Goal: Information Seeking & Learning: Find specific fact

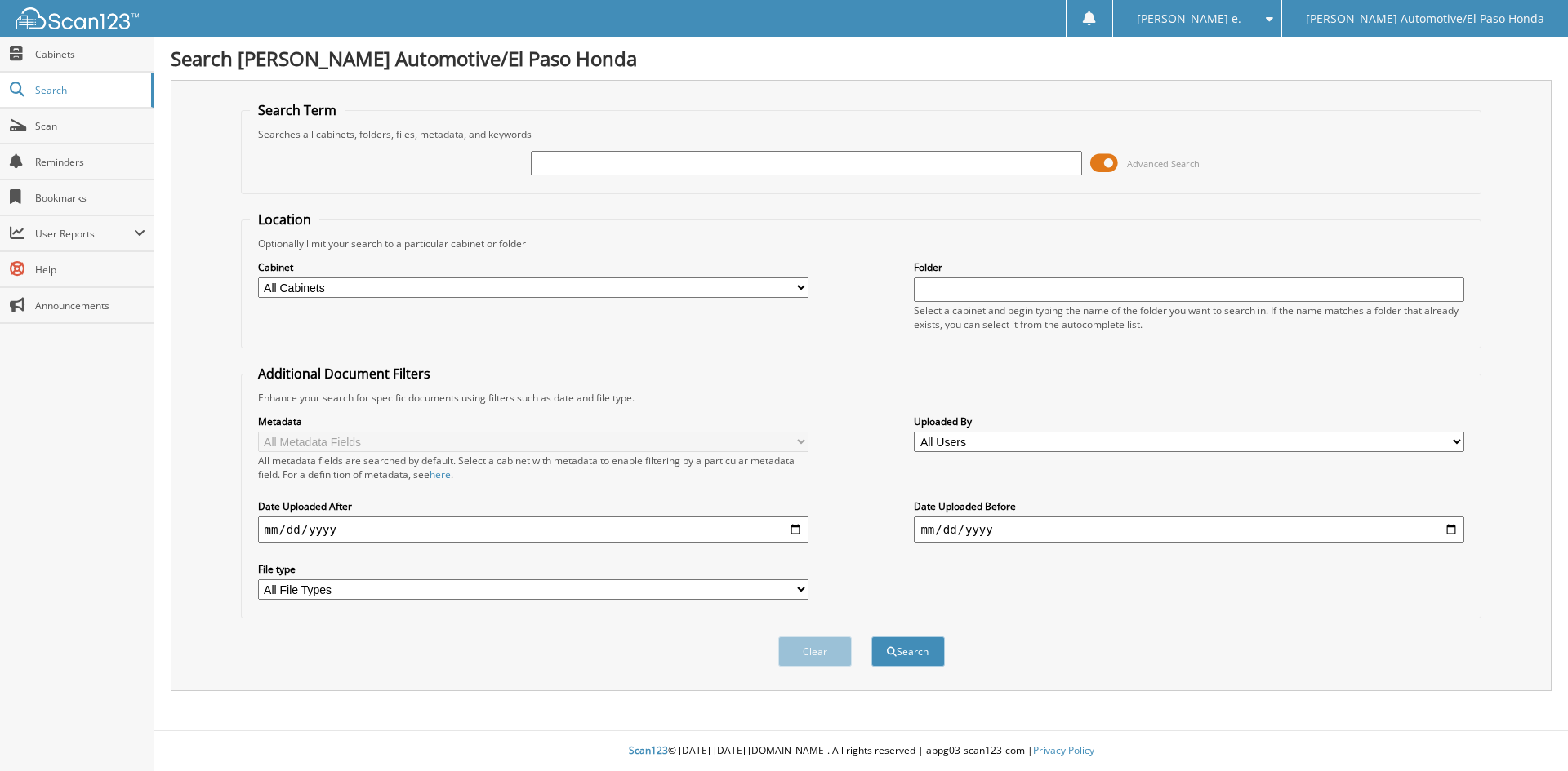
click at [559, 164] on input "text" at bounding box center [805, 163] width 550 height 24
paste input "51750A"
type input "51750A"
click at [892, 661] on button "Search" at bounding box center [908, 651] width 73 height 30
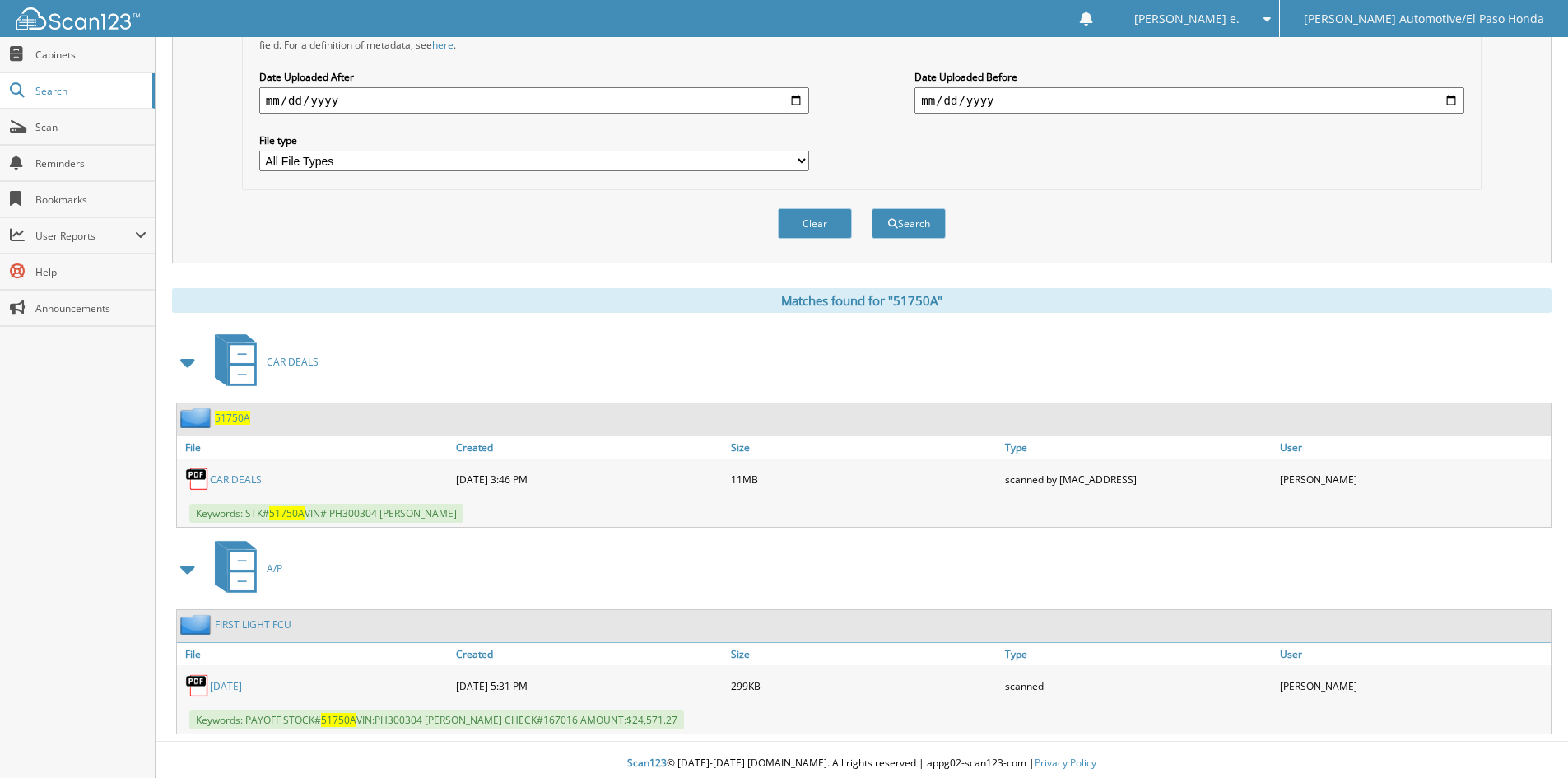
scroll to position [441, 0]
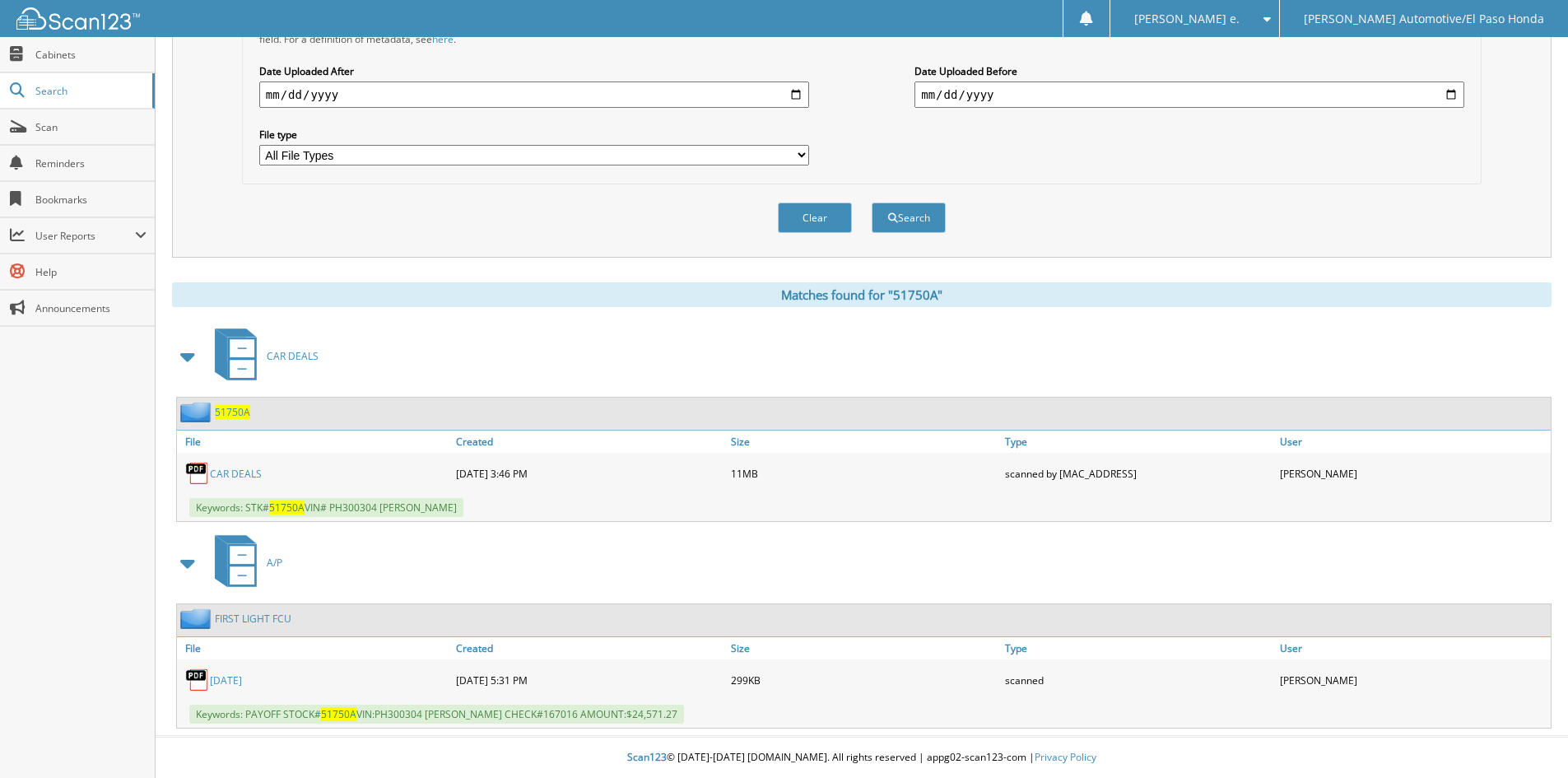
click at [214, 415] on div "51750A" at bounding box center [213, 412] width 74 height 21
click at [221, 413] on span "51750A" at bounding box center [233, 413] width 35 height 14
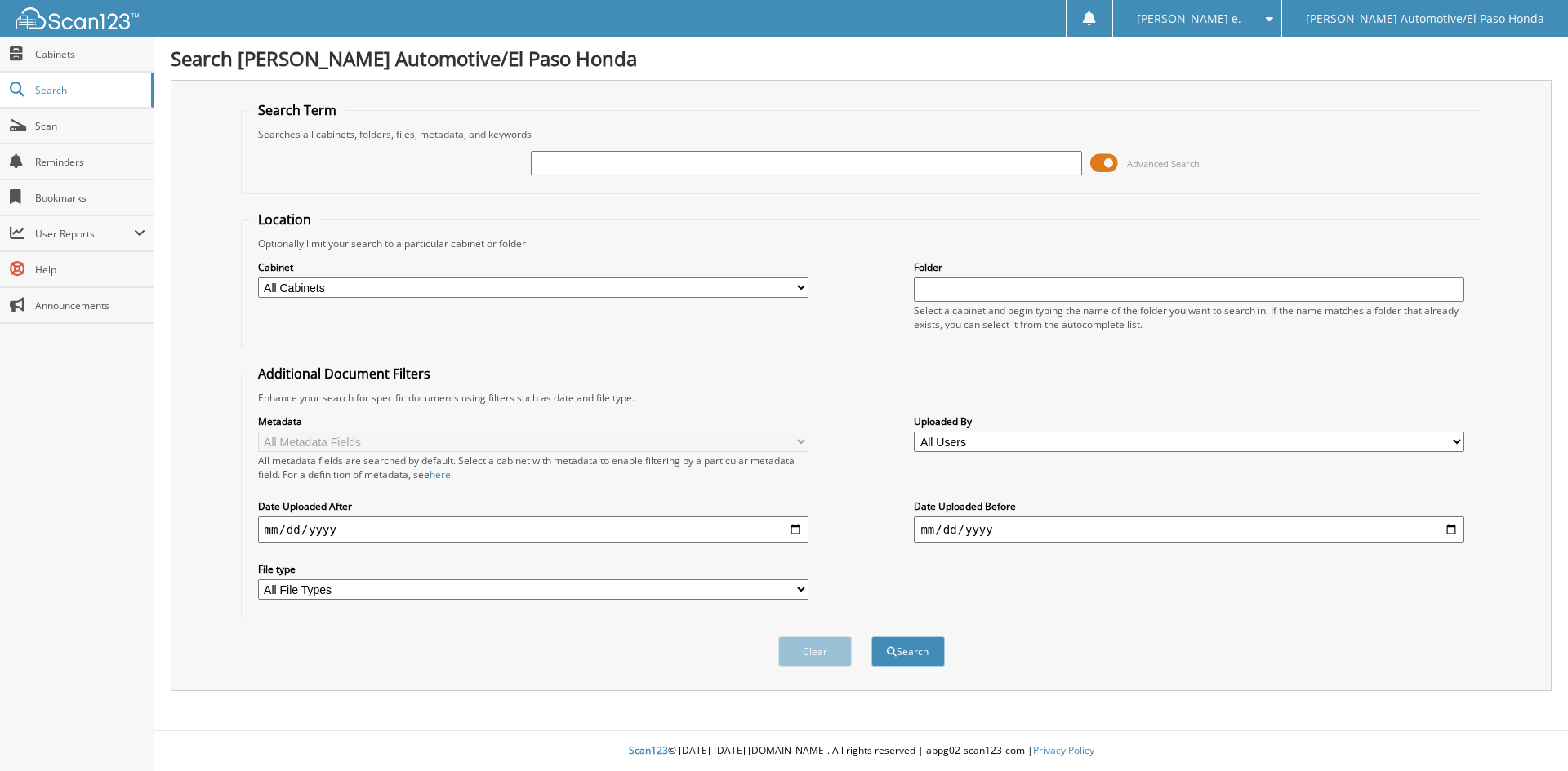
click at [553, 161] on input "text" at bounding box center [805, 163] width 550 height 24
type input "51985J"
click at [917, 656] on button "Search" at bounding box center [908, 651] width 73 height 30
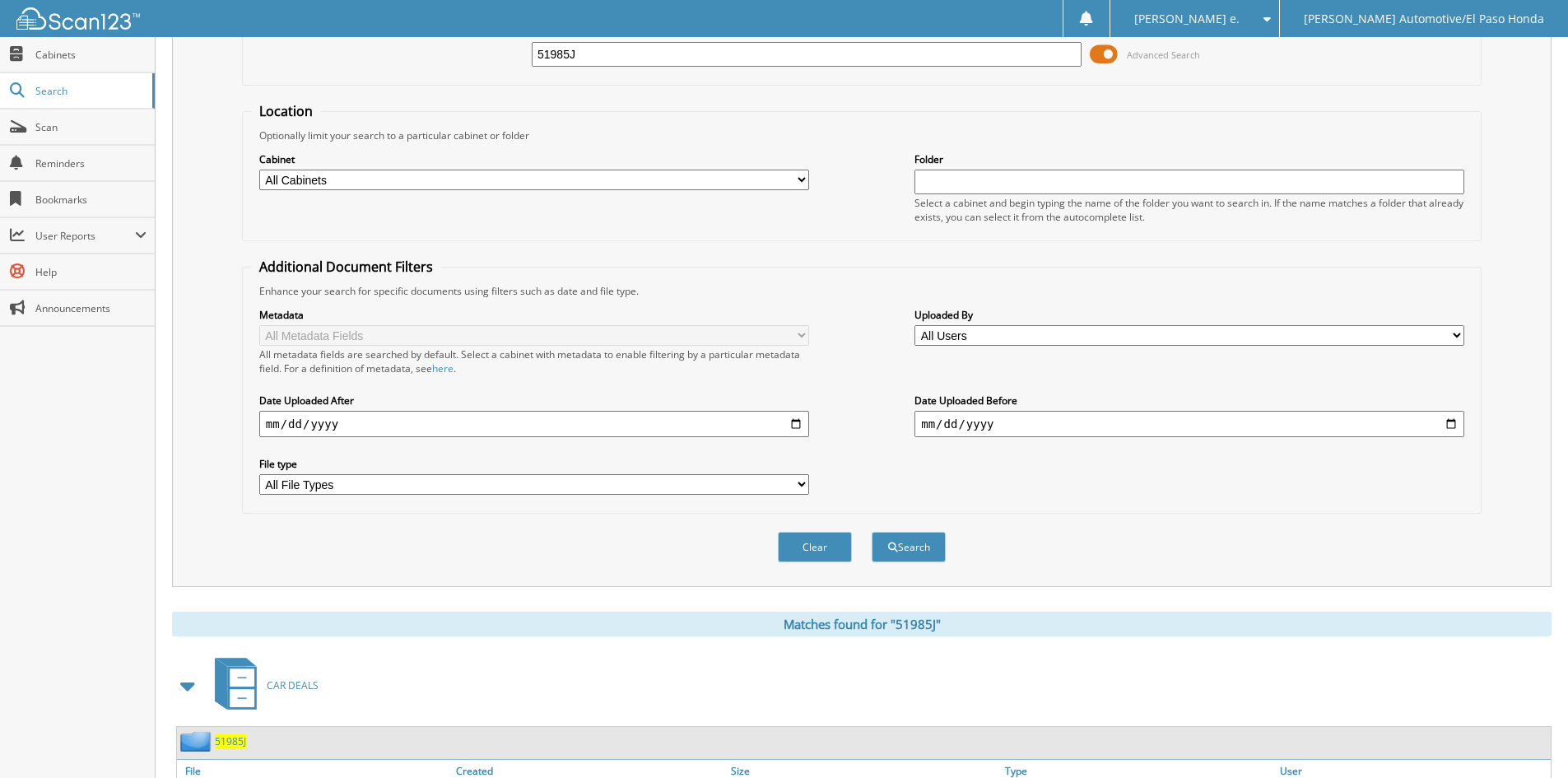
scroll to position [234, 0]
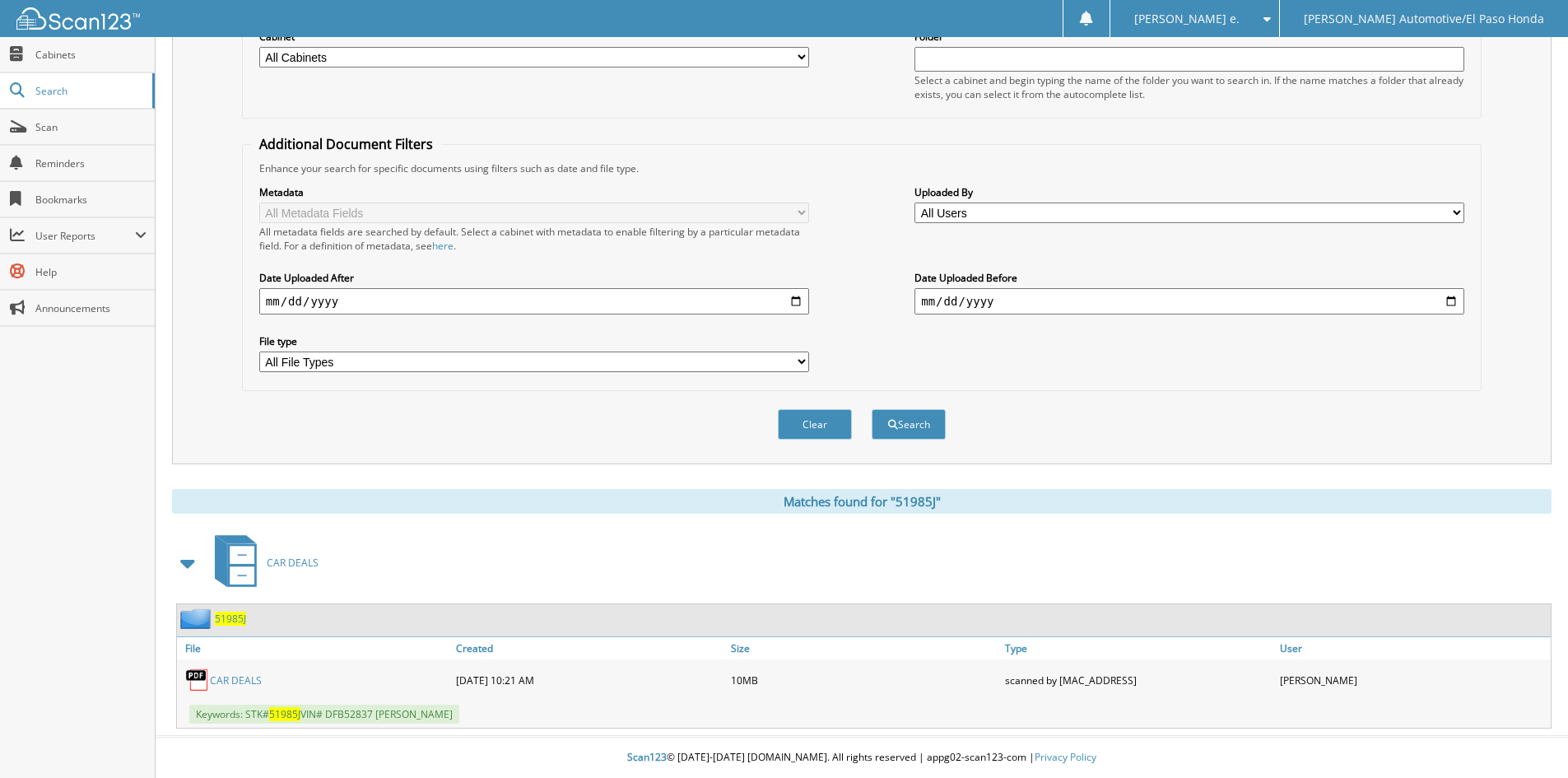
click at [238, 620] on span "51985J" at bounding box center [231, 619] width 31 height 14
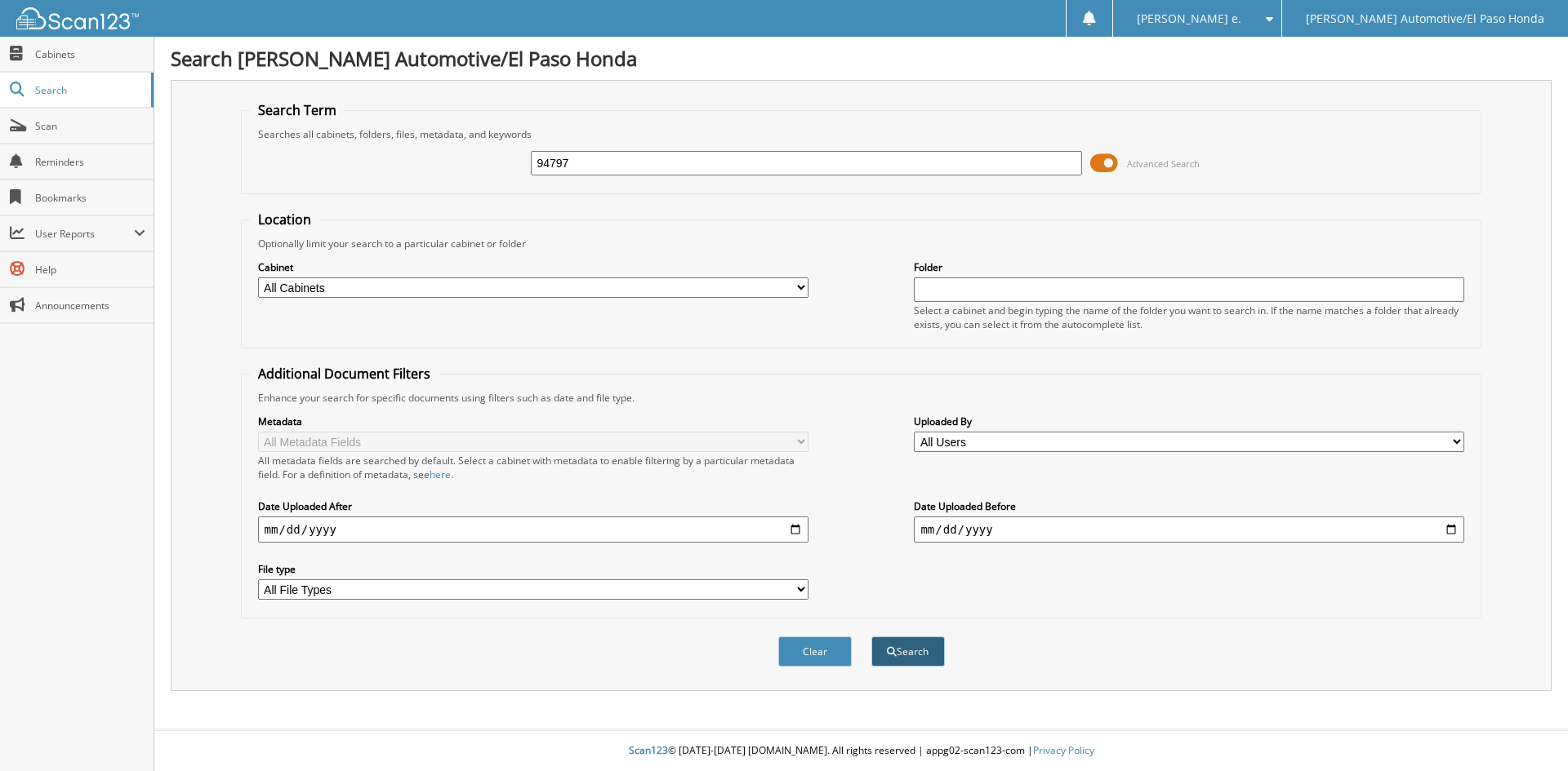
type input "94797"
click at [900, 650] on button "Search" at bounding box center [908, 651] width 73 height 30
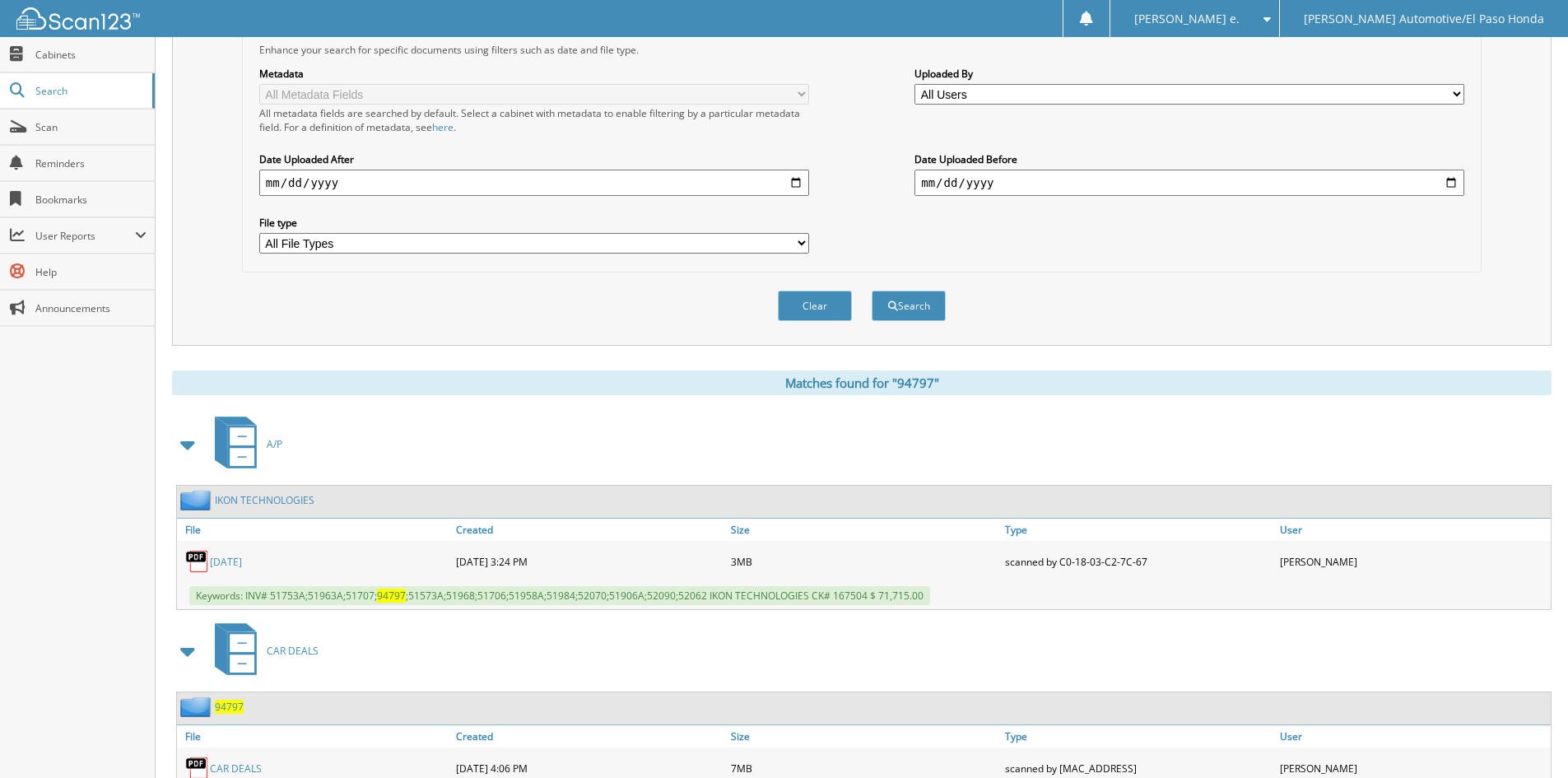
scroll to position [441, 0]
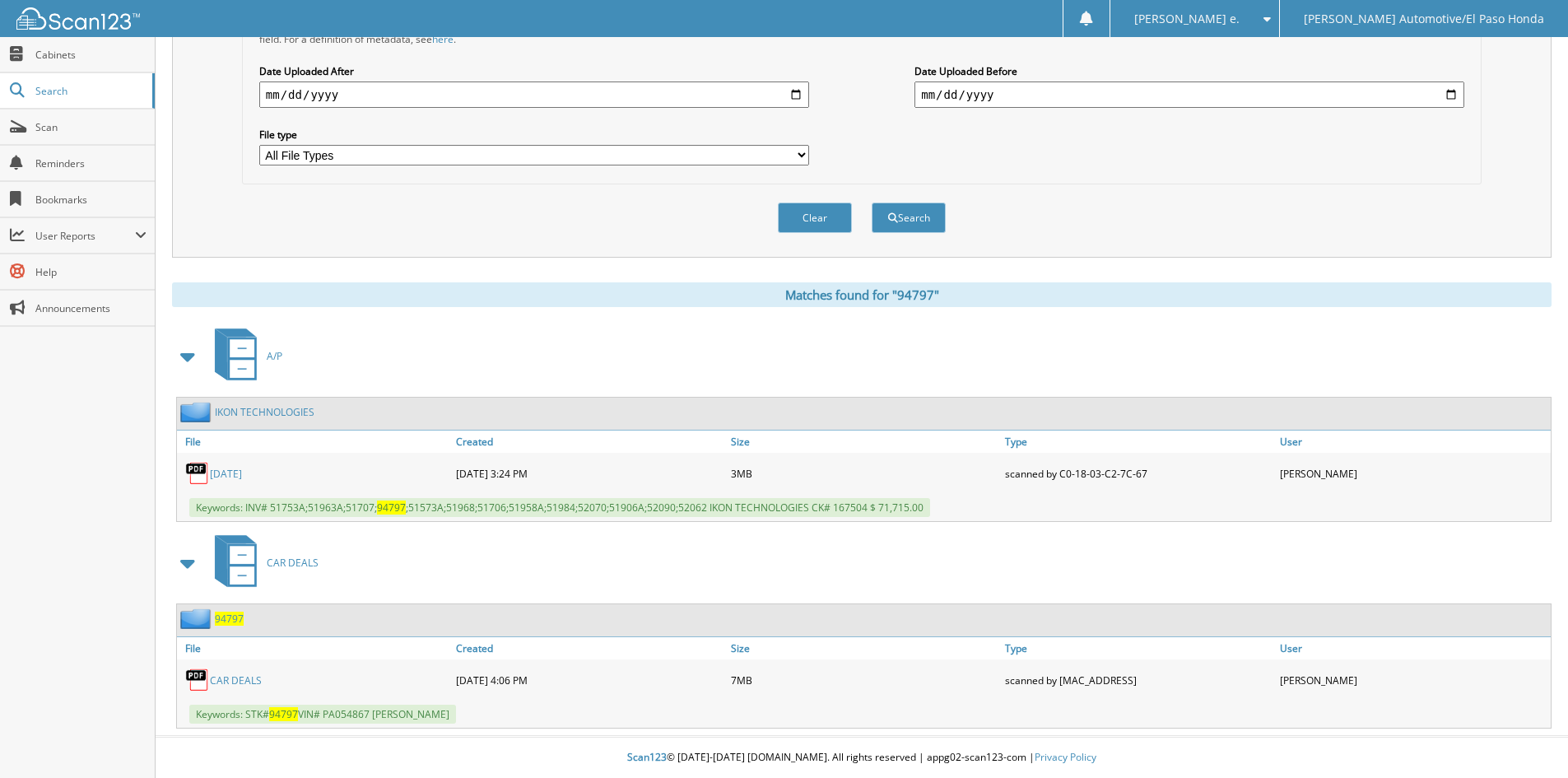
click at [237, 618] on span "94797" at bounding box center [229, 619] width 28 height 14
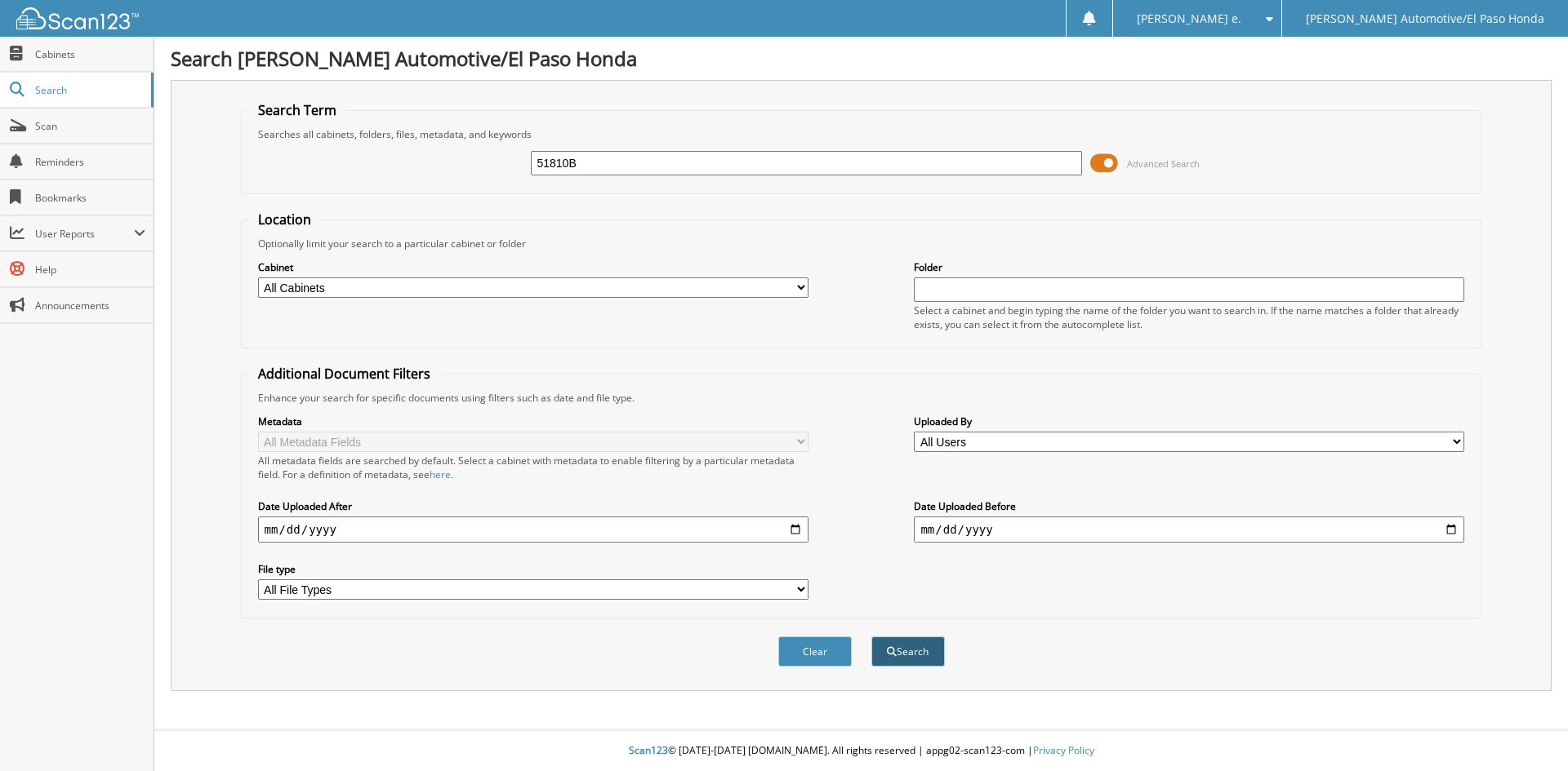
type input "51810B"
click at [909, 652] on button "Search" at bounding box center [908, 651] width 73 height 30
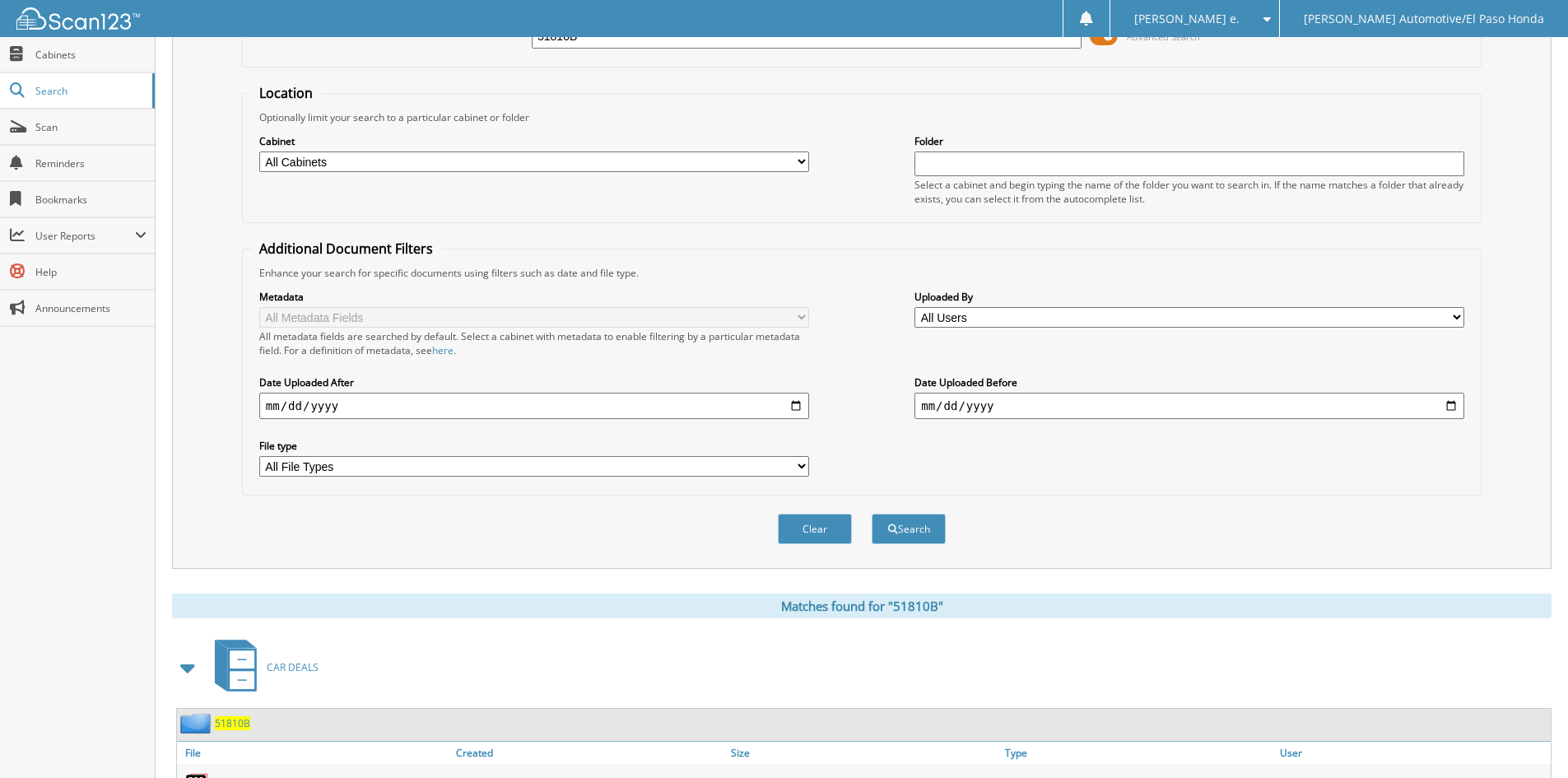
scroll to position [234, 0]
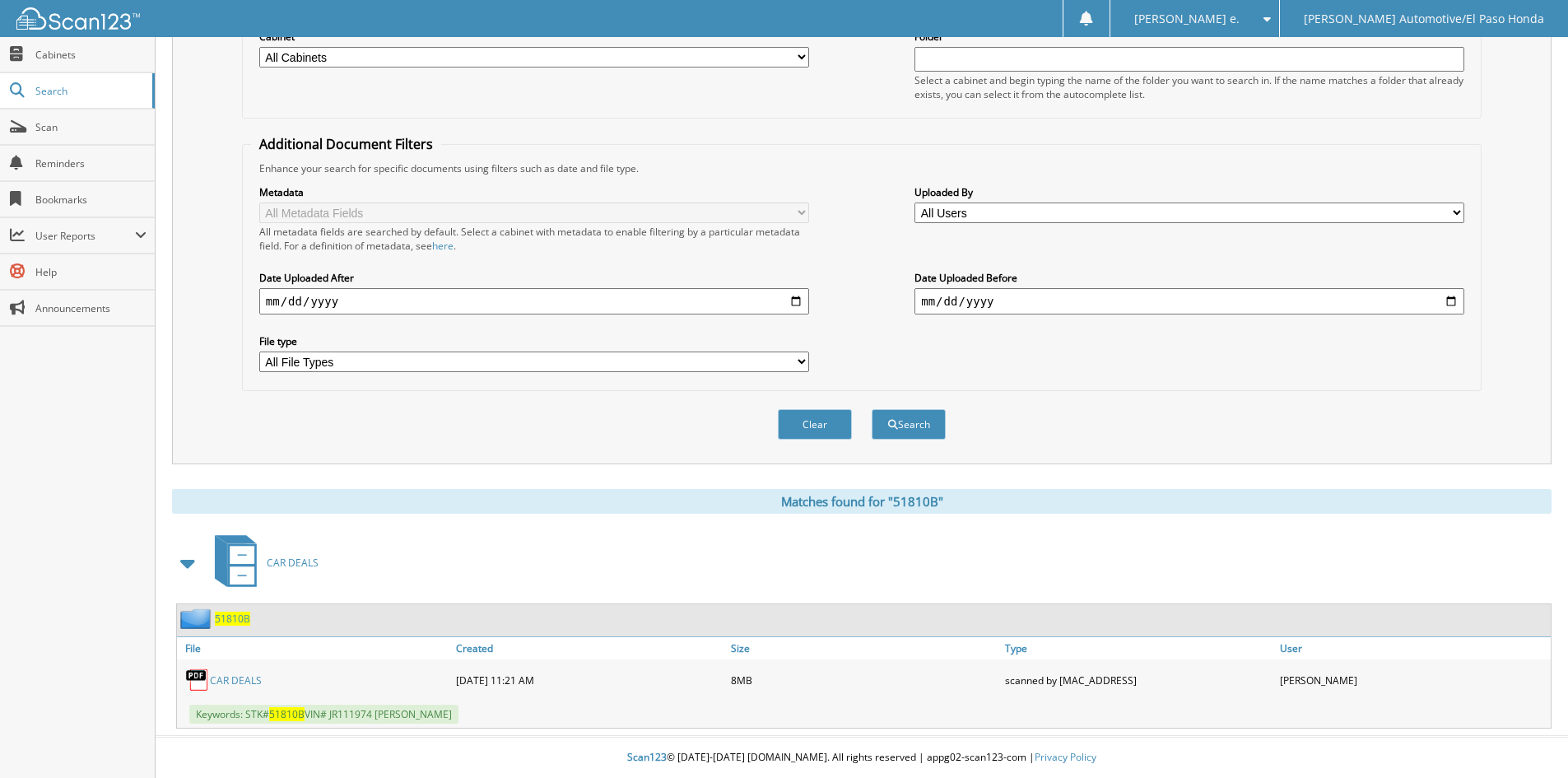
click at [224, 619] on span "51810B" at bounding box center [233, 619] width 35 height 14
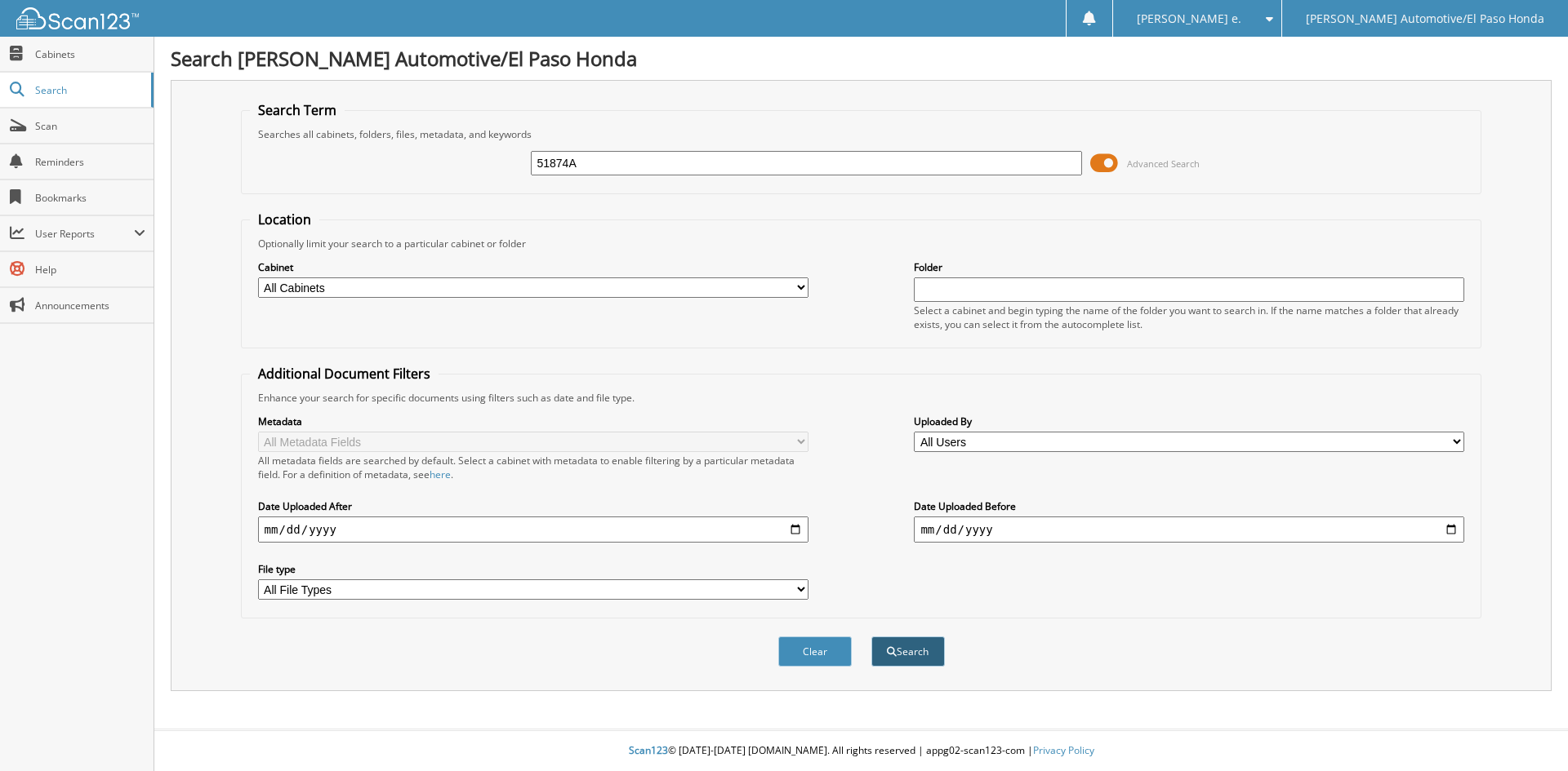
type input "51874A"
click at [922, 650] on button "Search" at bounding box center [908, 651] width 73 height 30
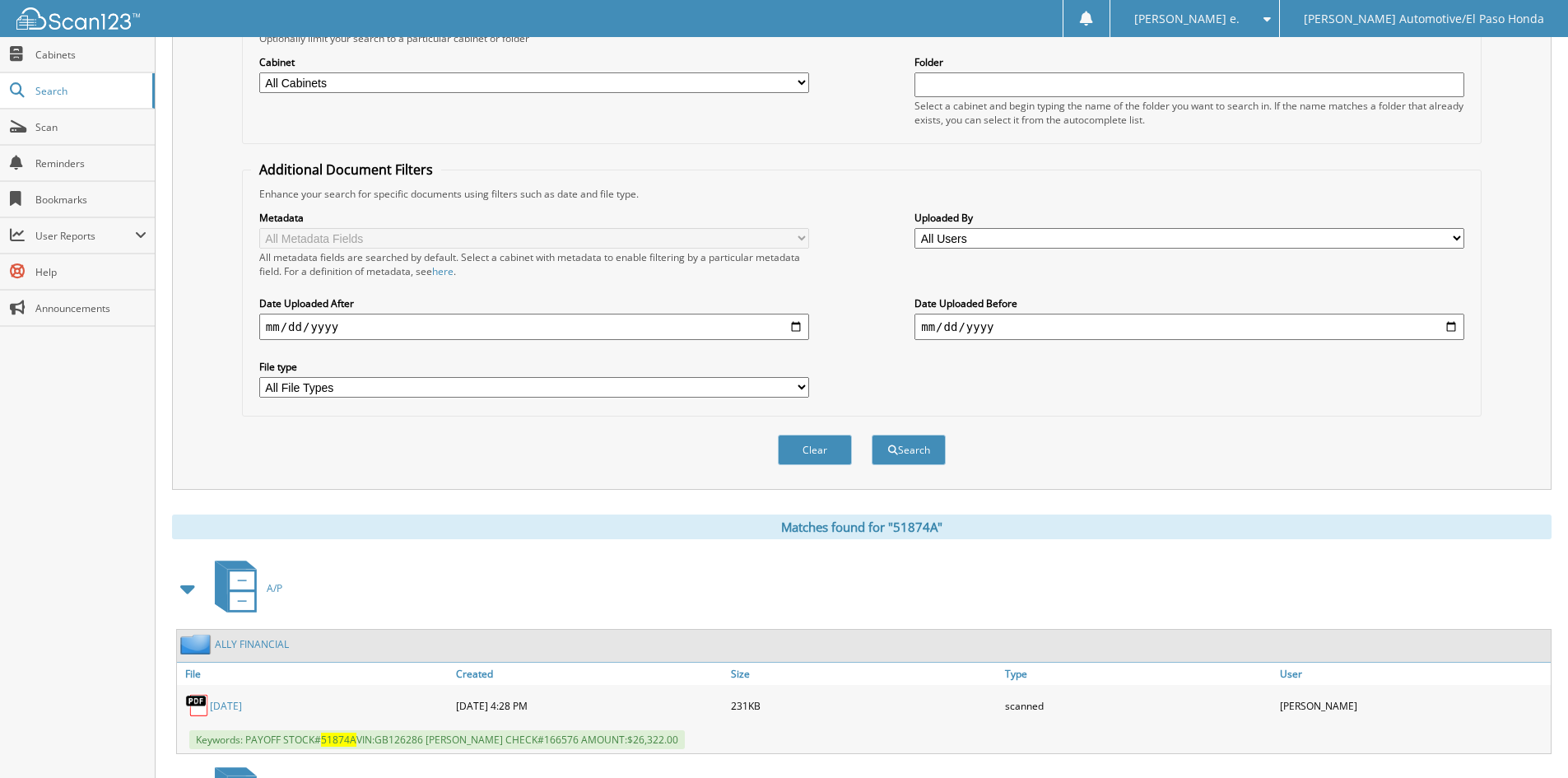
scroll to position [412, 0]
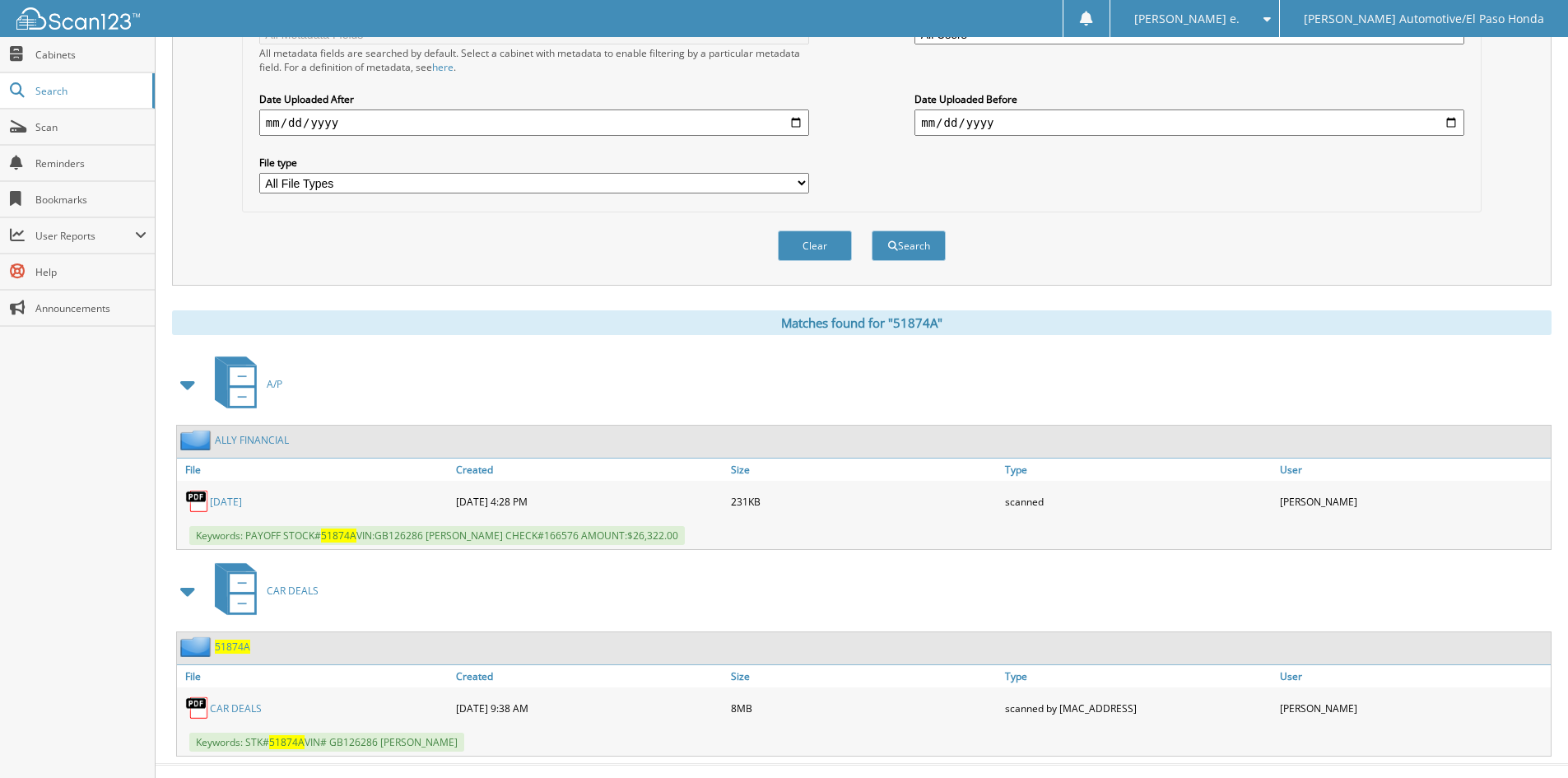
click at [236, 647] on span "51874A" at bounding box center [233, 646] width 35 height 14
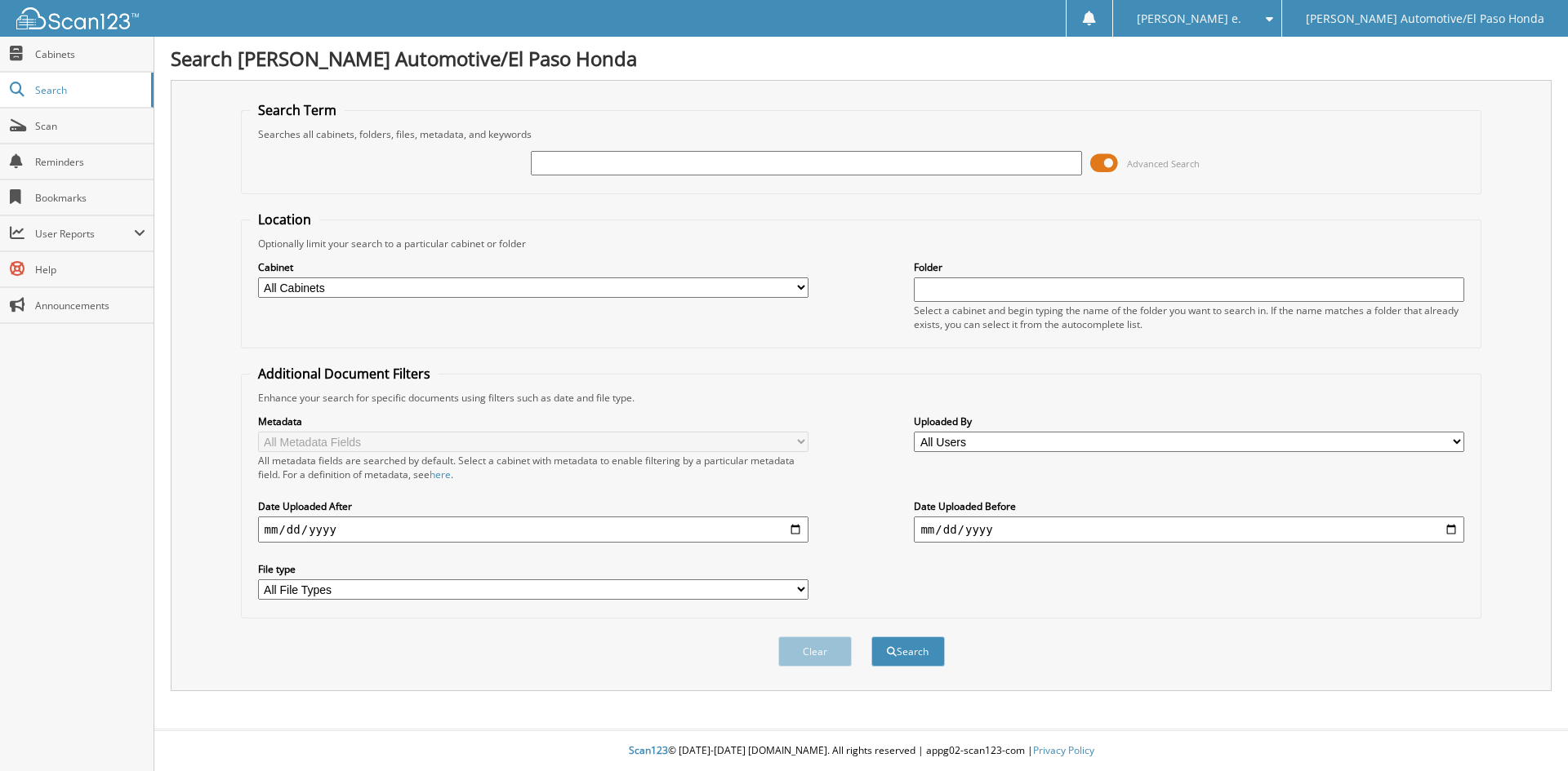
paste input "52313"
type input "52313"
click at [907, 654] on button "Search" at bounding box center [908, 651] width 73 height 30
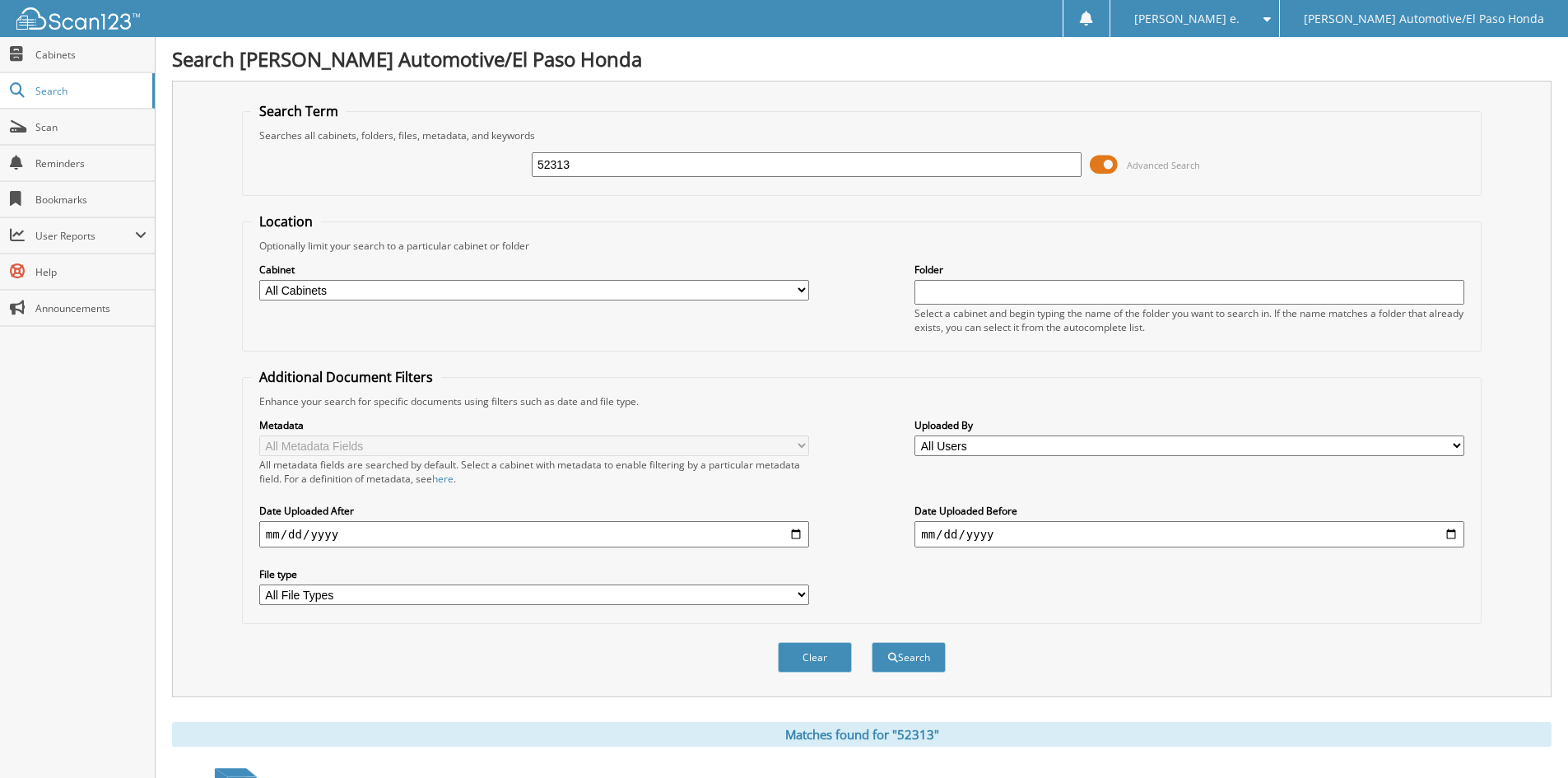
scroll to position [412, 0]
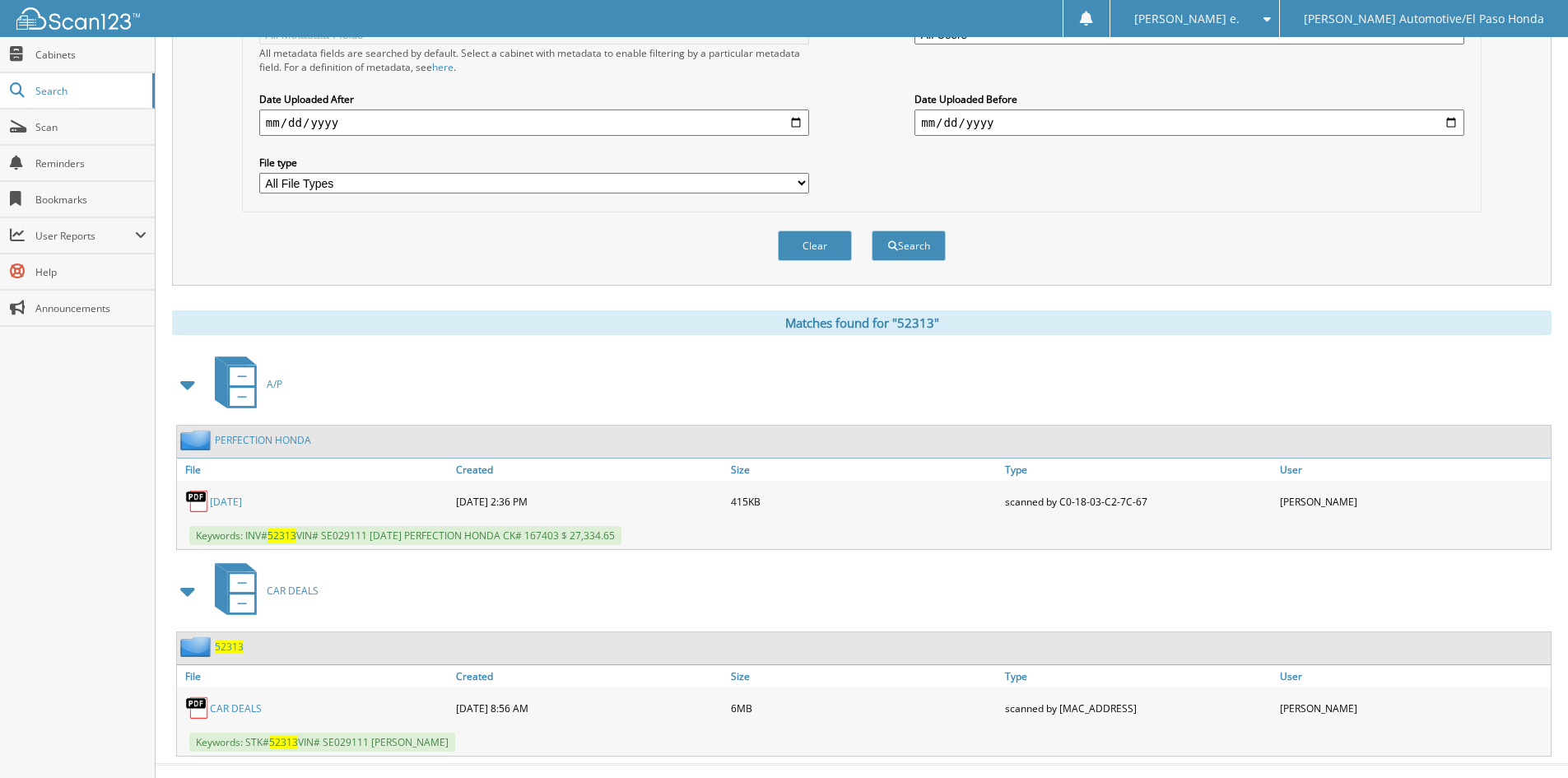
click at [227, 648] on span "52313" at bounding box center [229, 646] width 28 height 14
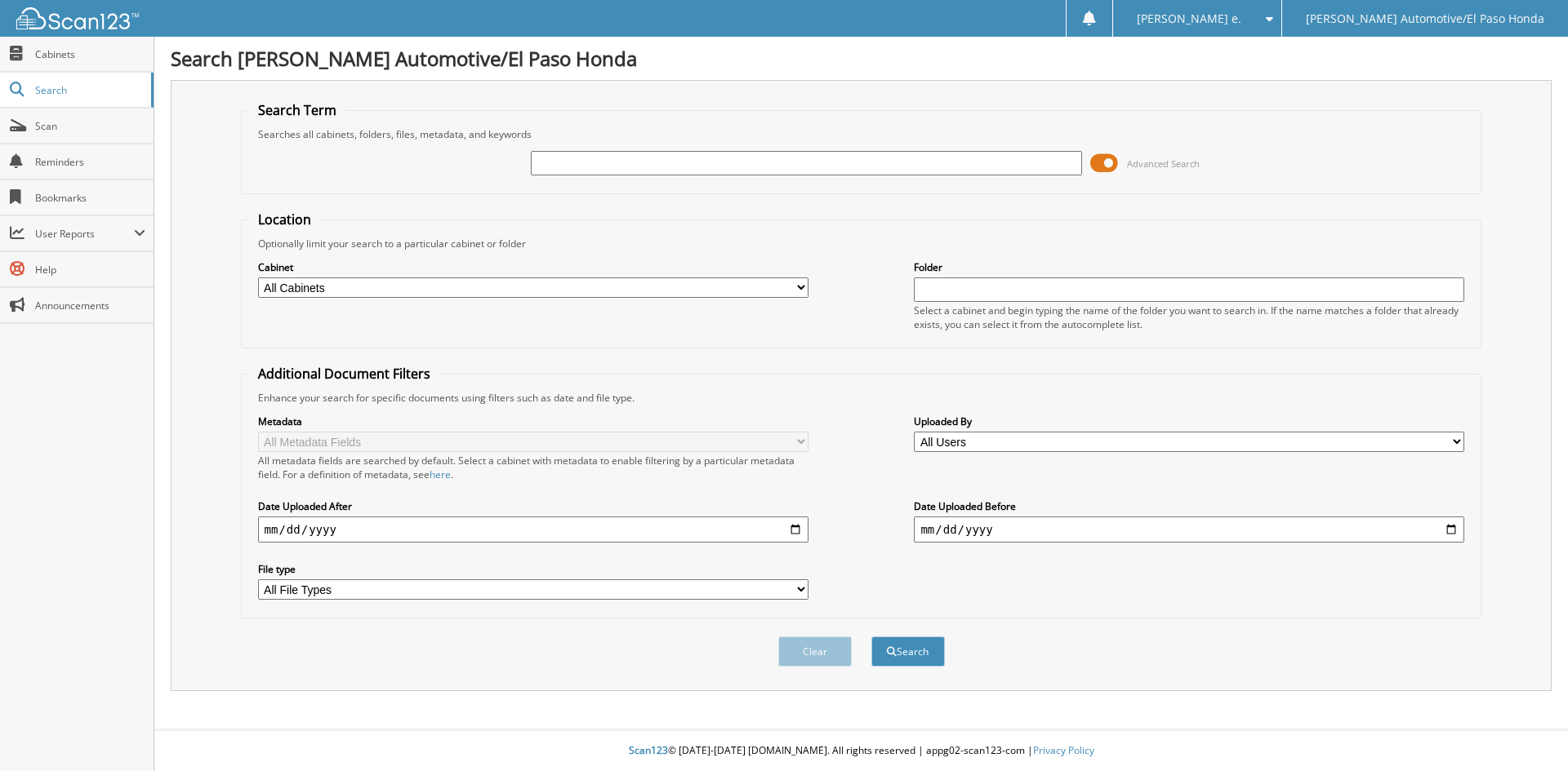
paste input "51321"
type input "51321"
click at [915, 657] on button "Search" at bounding box center [908, 651] width 73 height 30
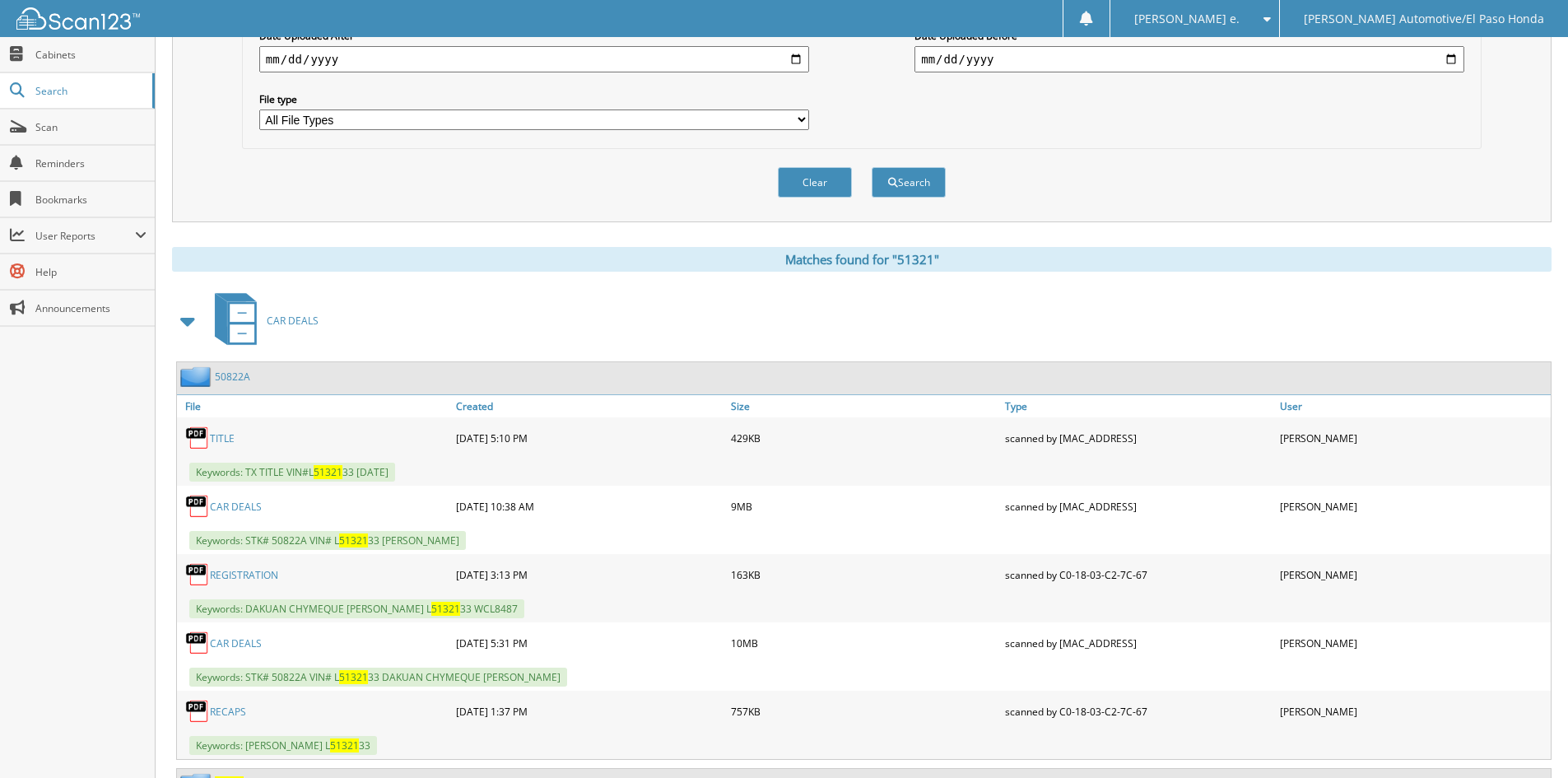
scroll to position [659, 0]
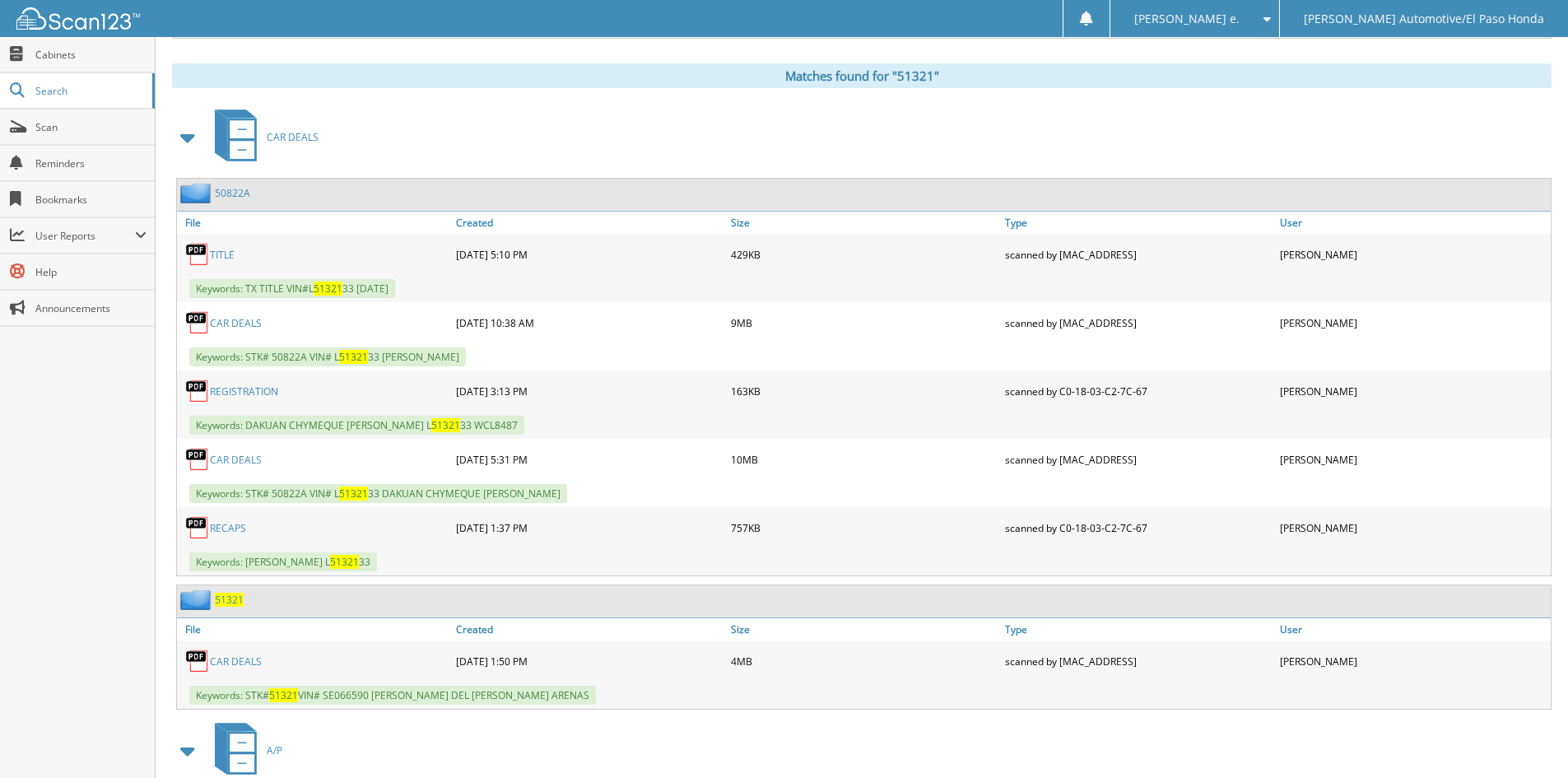
click at [233, 604] on span "51321" at bounding box center [229, 600] width 28 height 14
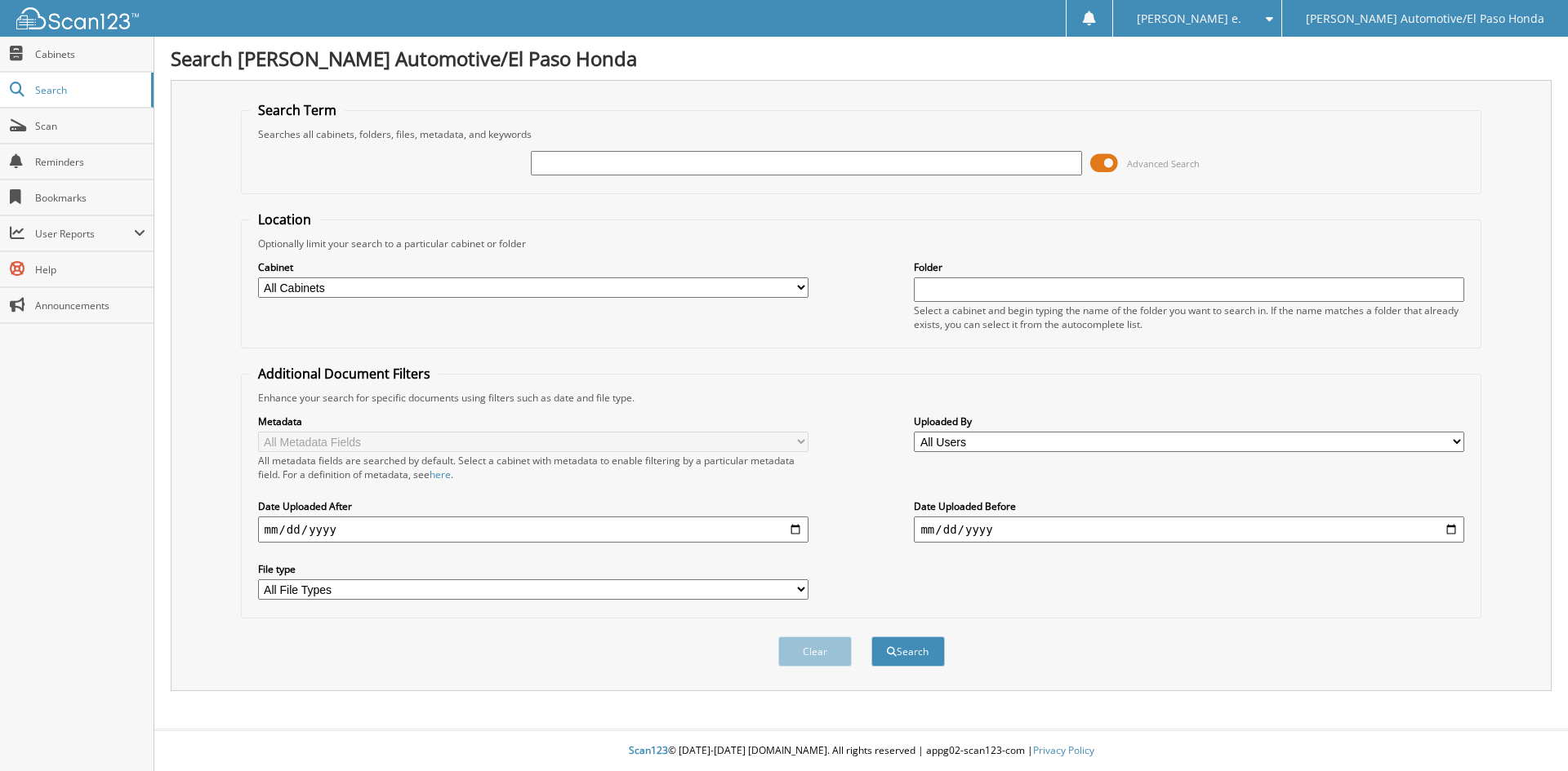
paste input "51537A"
type input "51537A"
click at [929, 650] on button "Search" at bounding box center [908, 651] width 73 height 30
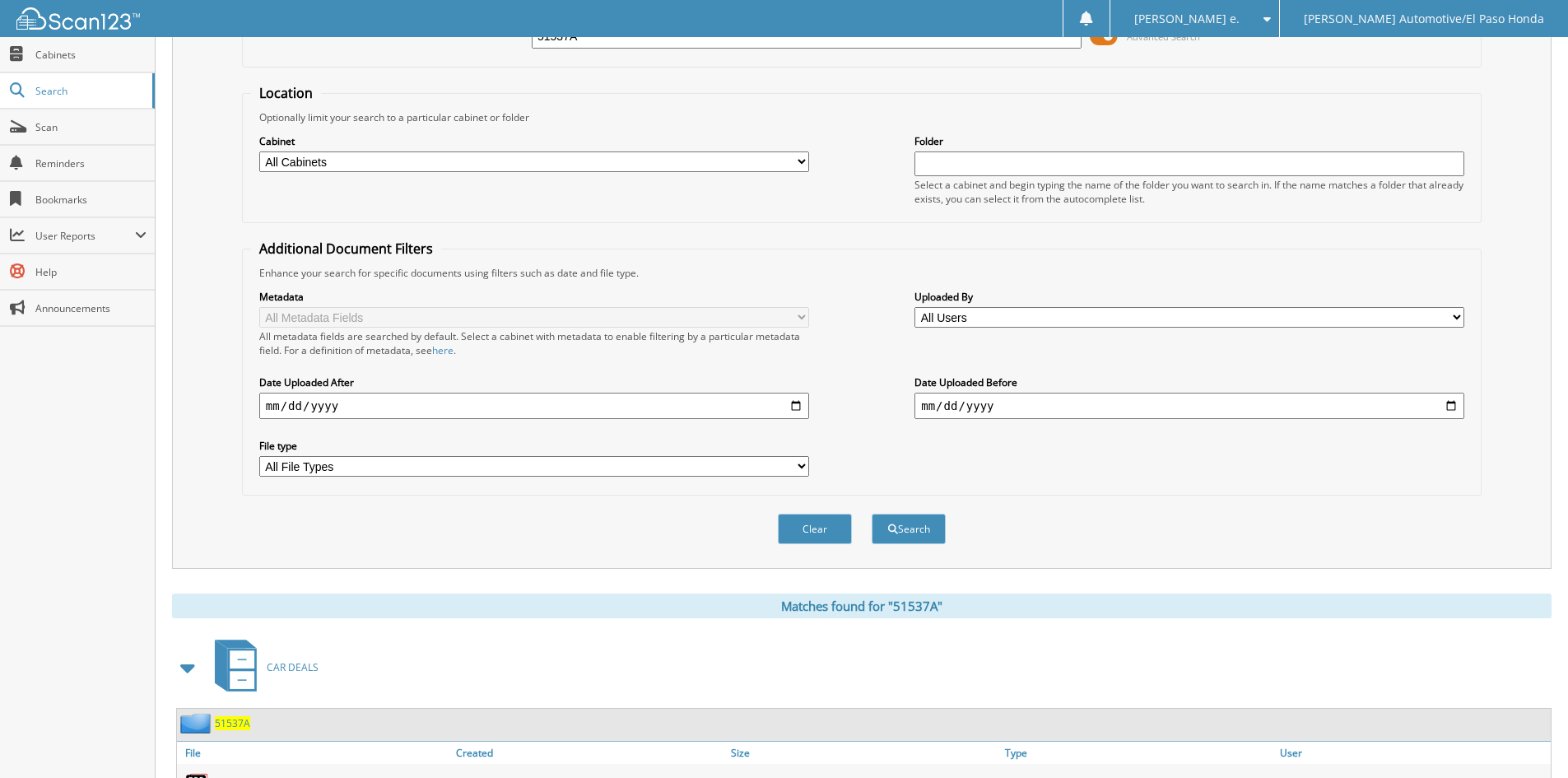
scroll to position [234, 0]
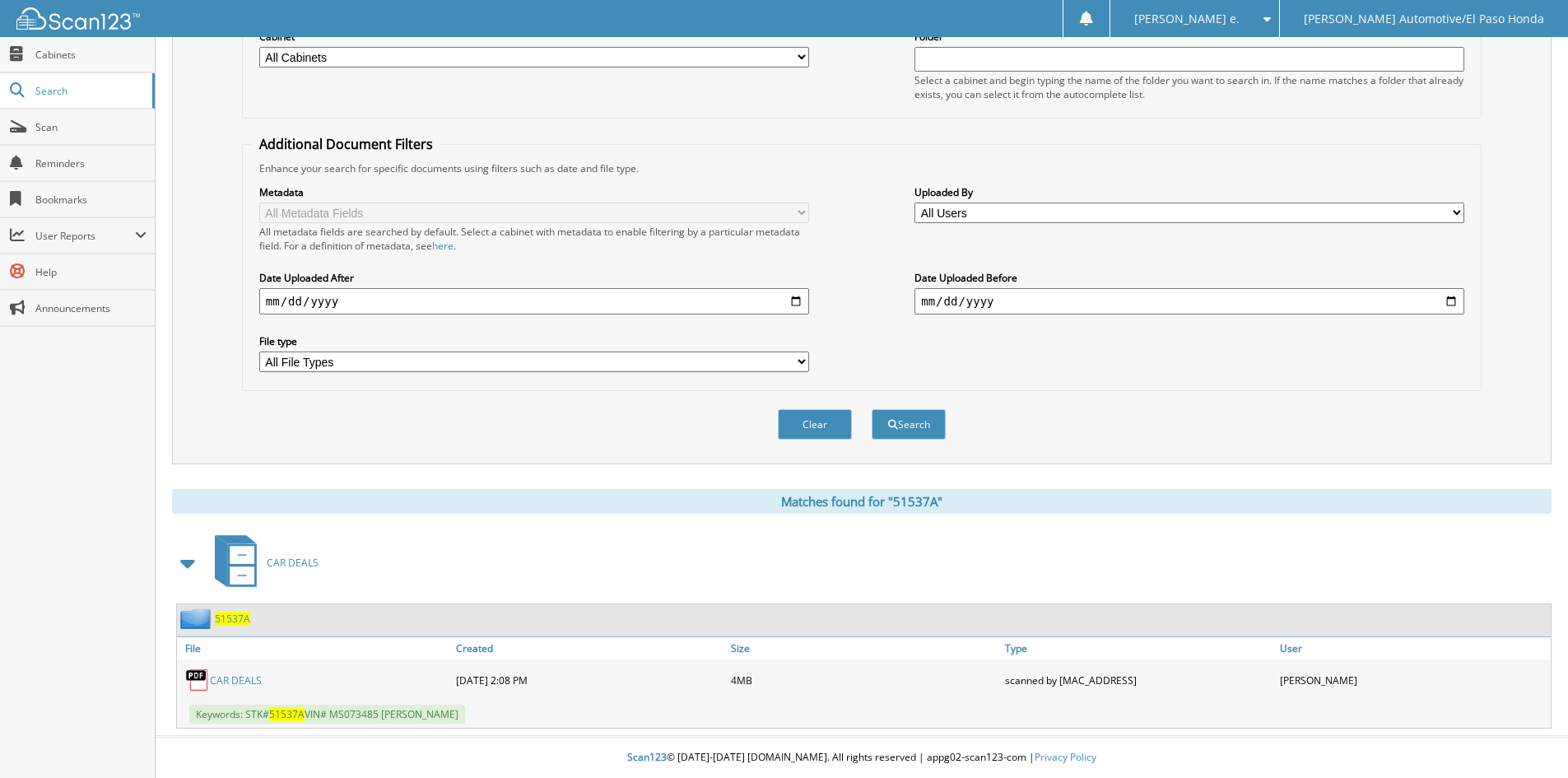
click at [236, 622] on span "51537A" at bounding box center [233, 619] width 35 height 14
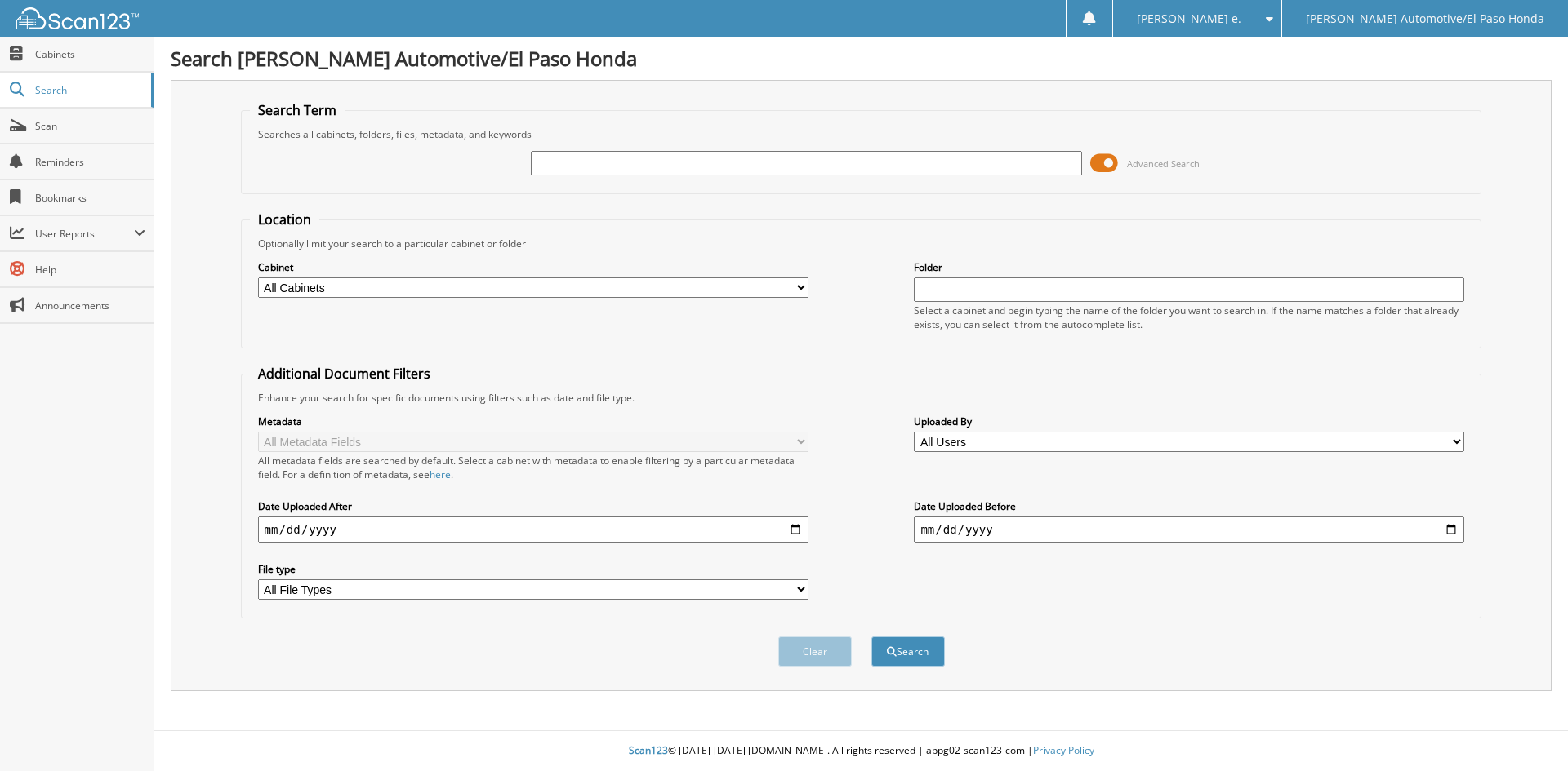
click at [652, 166] on input "text" at bounding box center [805, 163] width 550 height 24
type input "51750A"
click at [921, 649] on button "Search" at bounding box center [908, 651] width 73 height 30
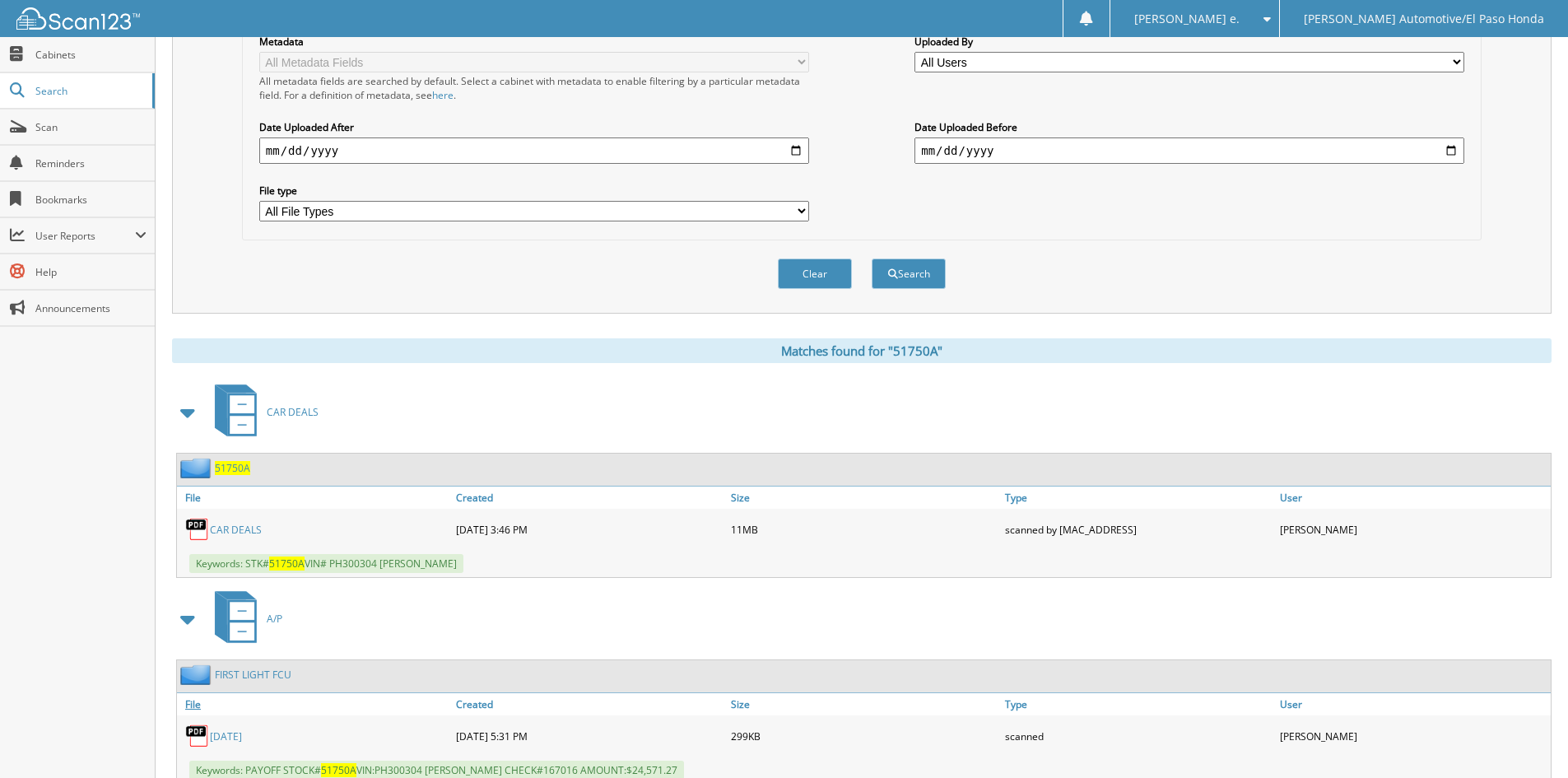
scroll to position [441, 0]
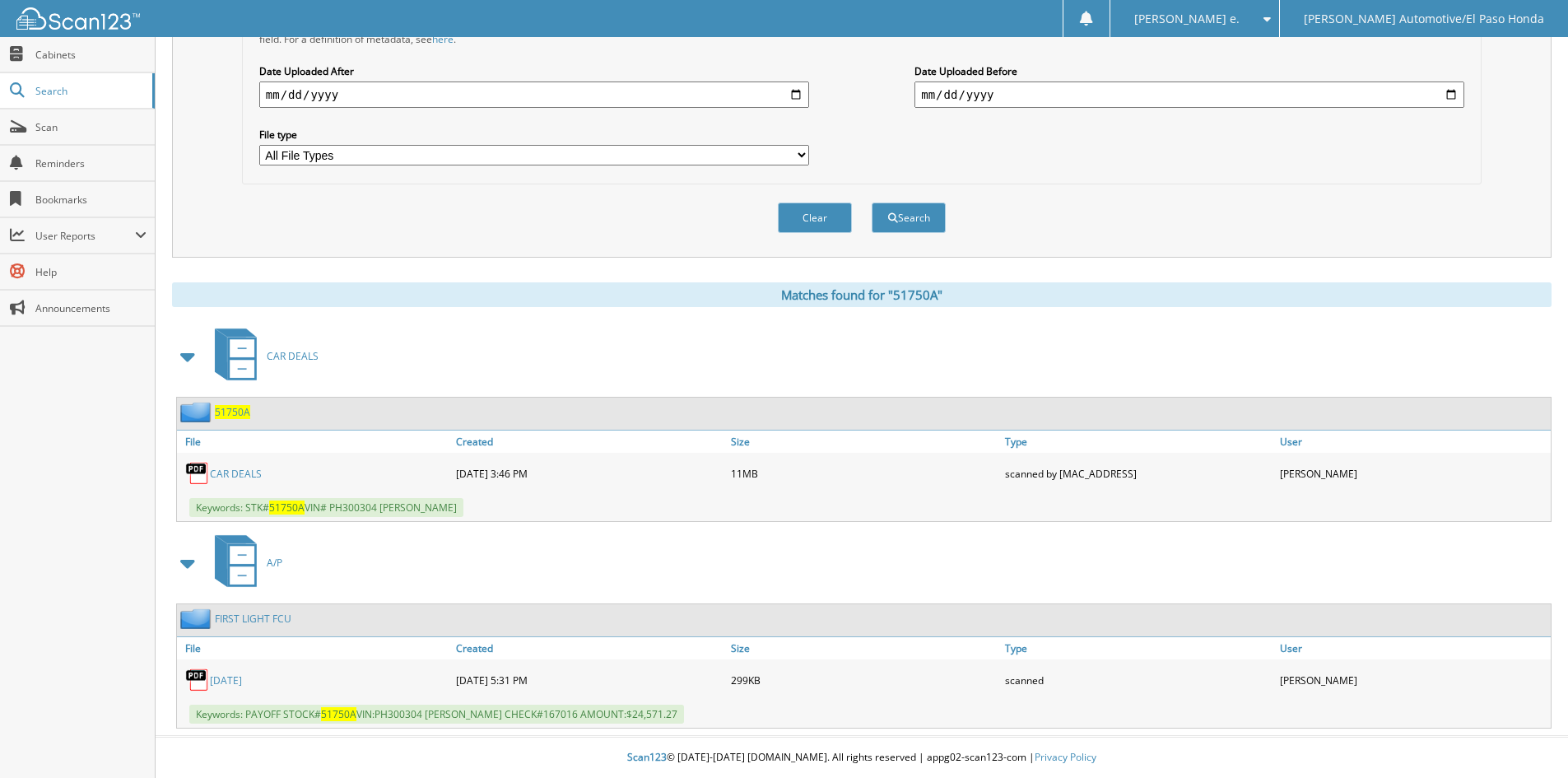
click at [236, 416] on span "51750A" at bounding box center [233, 413] width 35 height 14
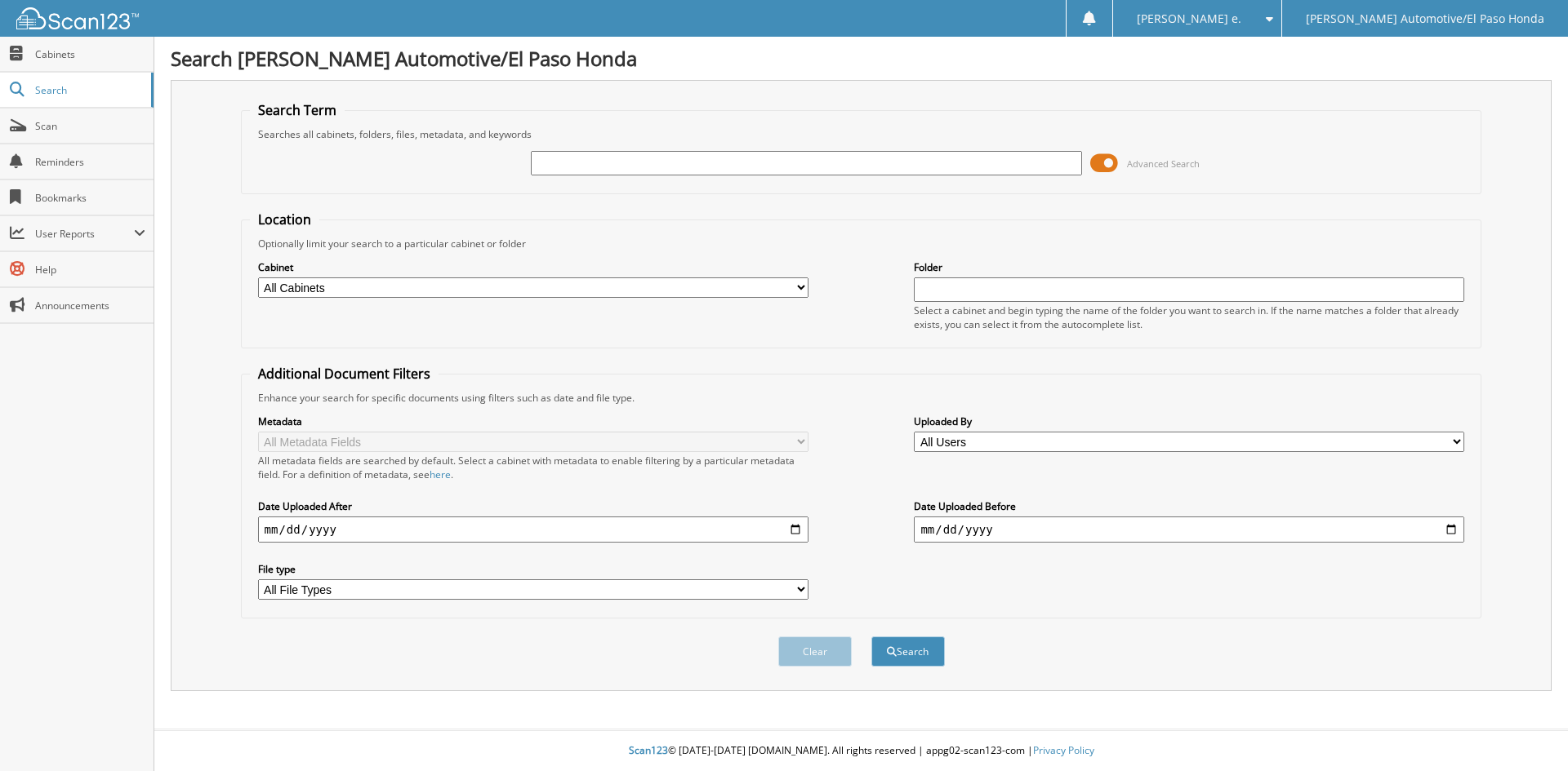
click at [630, 167] on input "text" at bounding box center [805, 163] width 550 height 24
paste input "52067A"
type input "52067A"
click at [899, 656] on button "Search" at bounding box center [908, 651] width 73 height 30
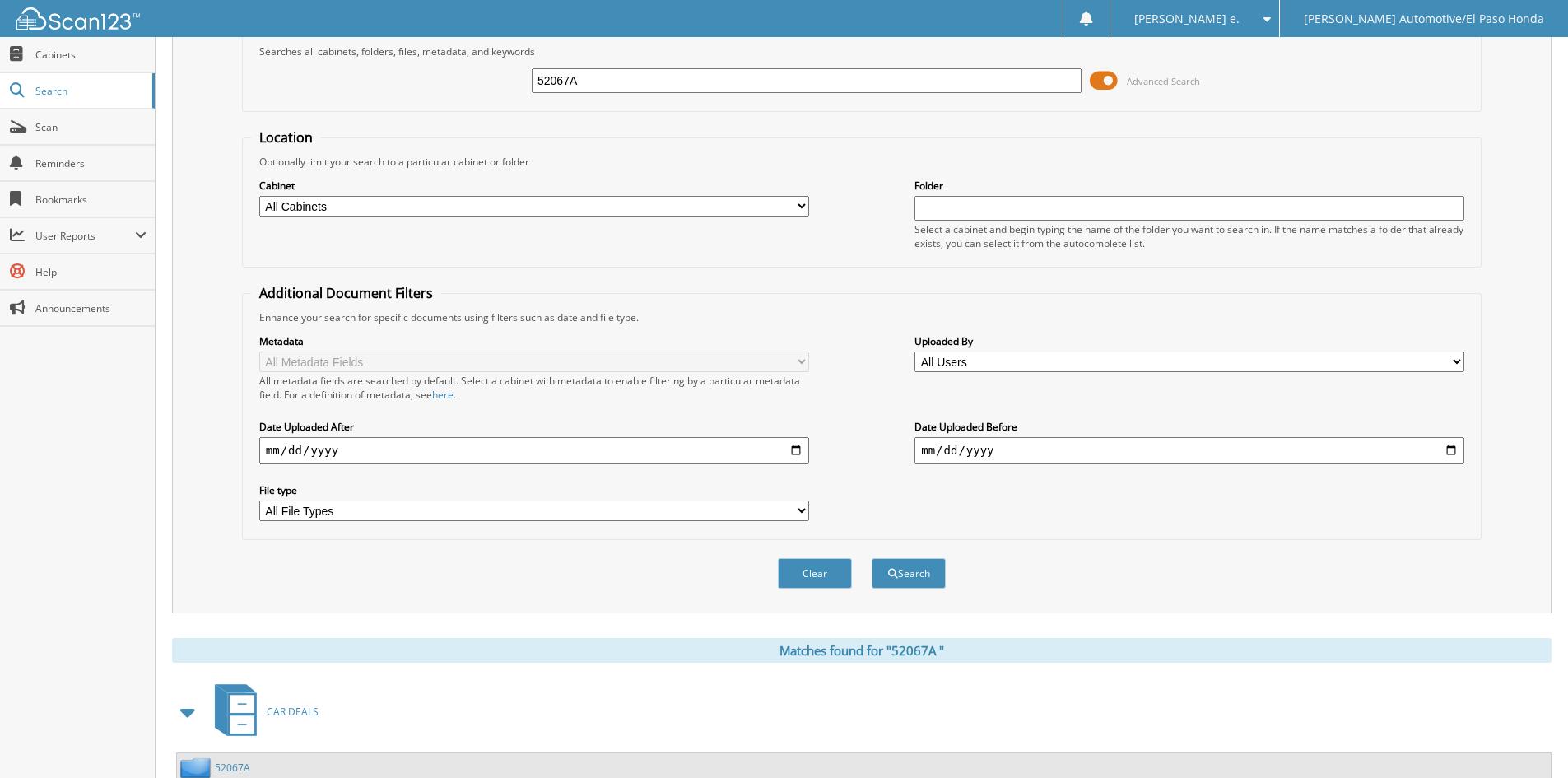
scroll to position [234, 0]
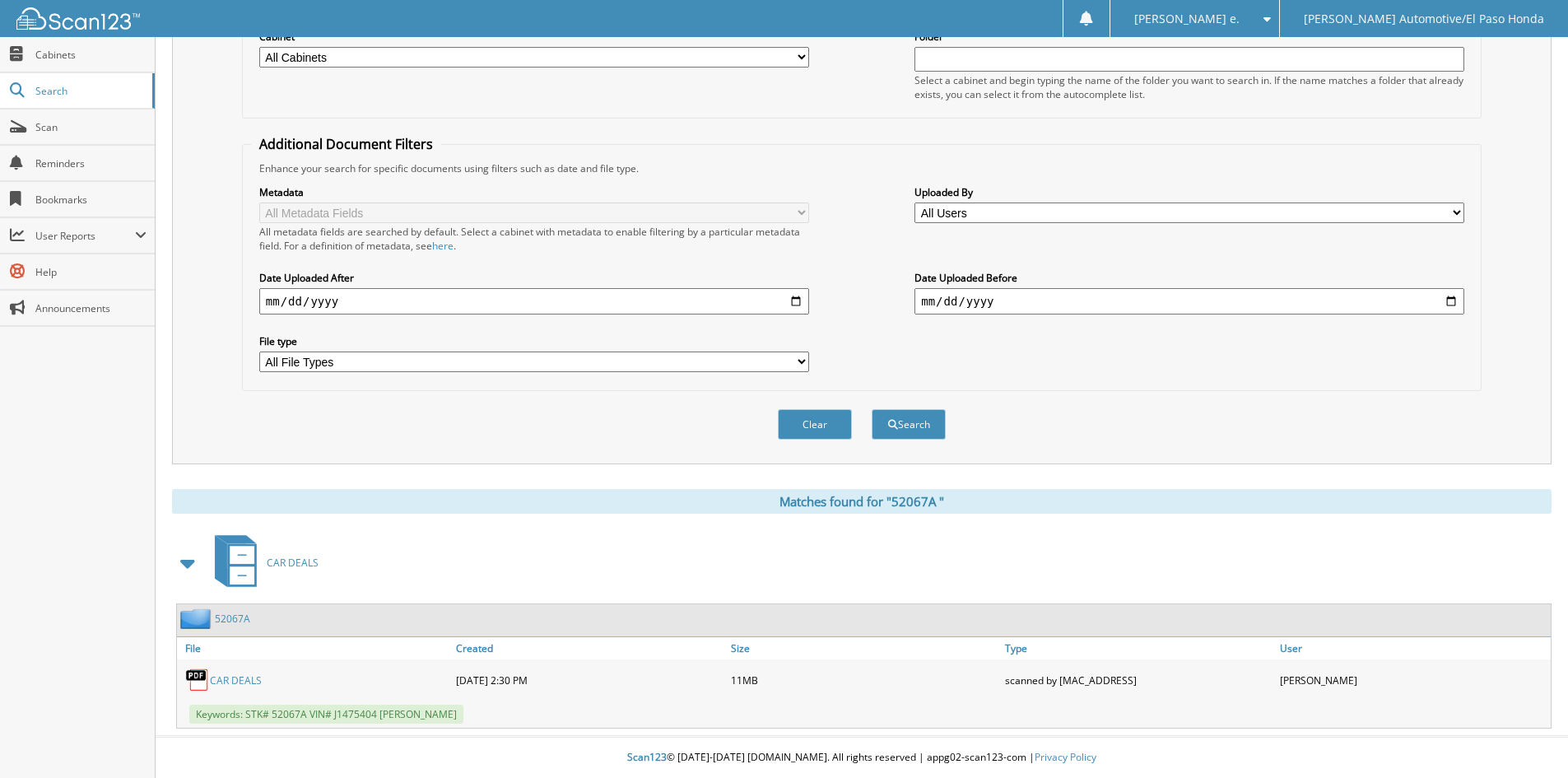
click at [234, 616] on link "52067A" at bounding box center [233, 619] width 35 height 14
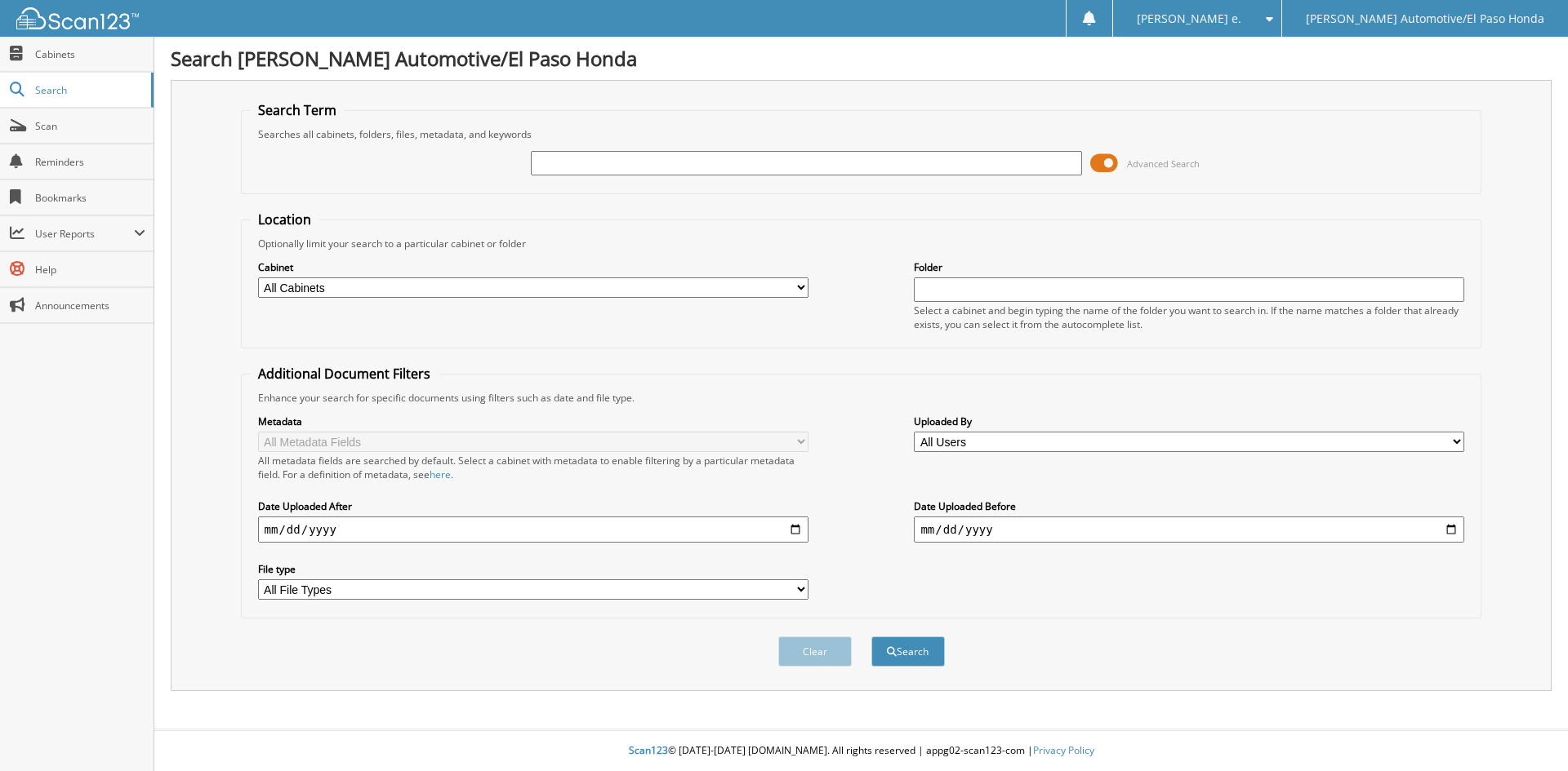
paste input "52144 2"
type input "52144"
click at [911, 650] on button "Search" at bounding box center [908, 651] width 73 height 30
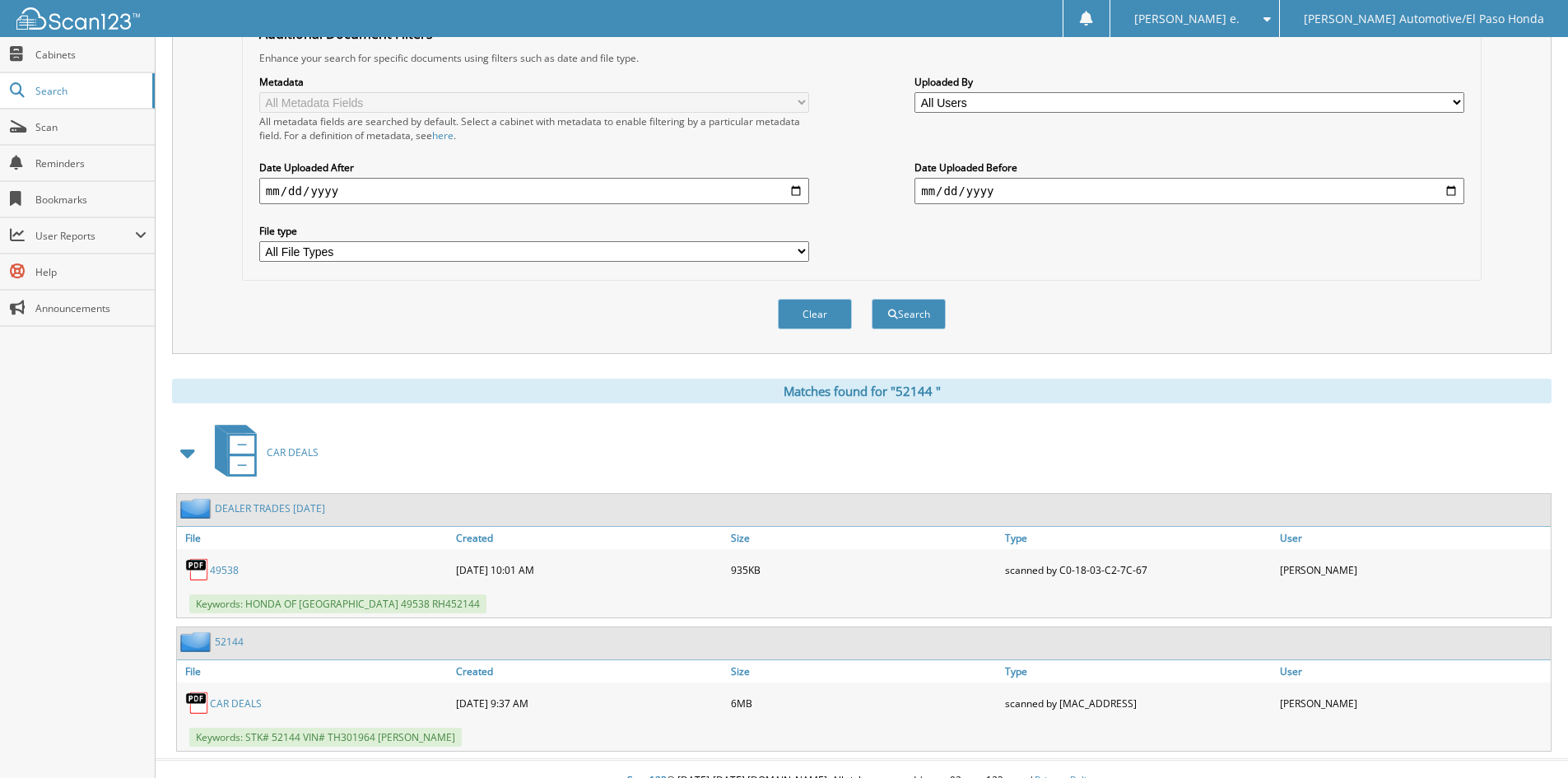
scroll to position [367, 0]
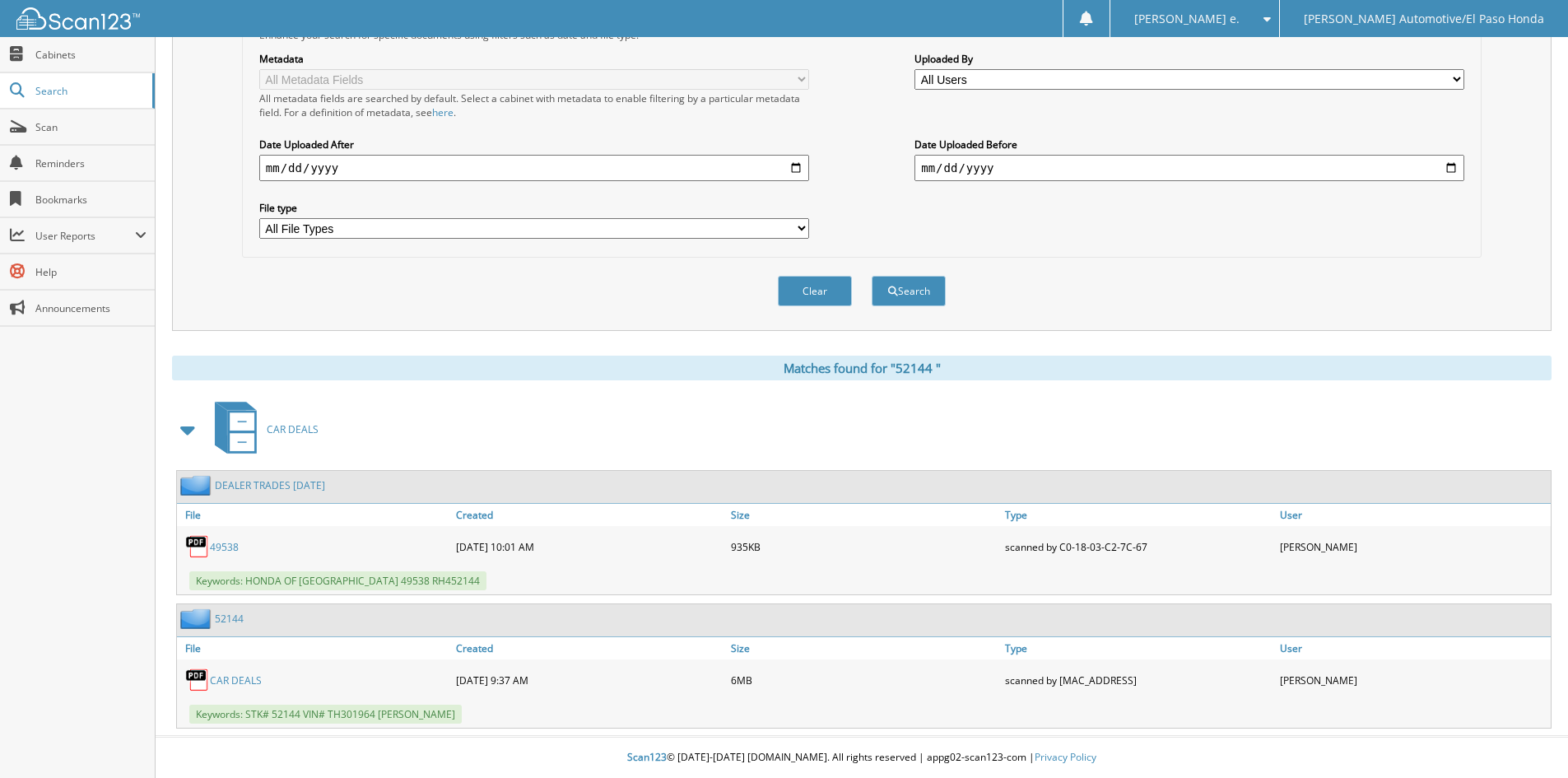
click at [227, 614] on link "52144" at bounding box center [229, 619] width 28 height 14
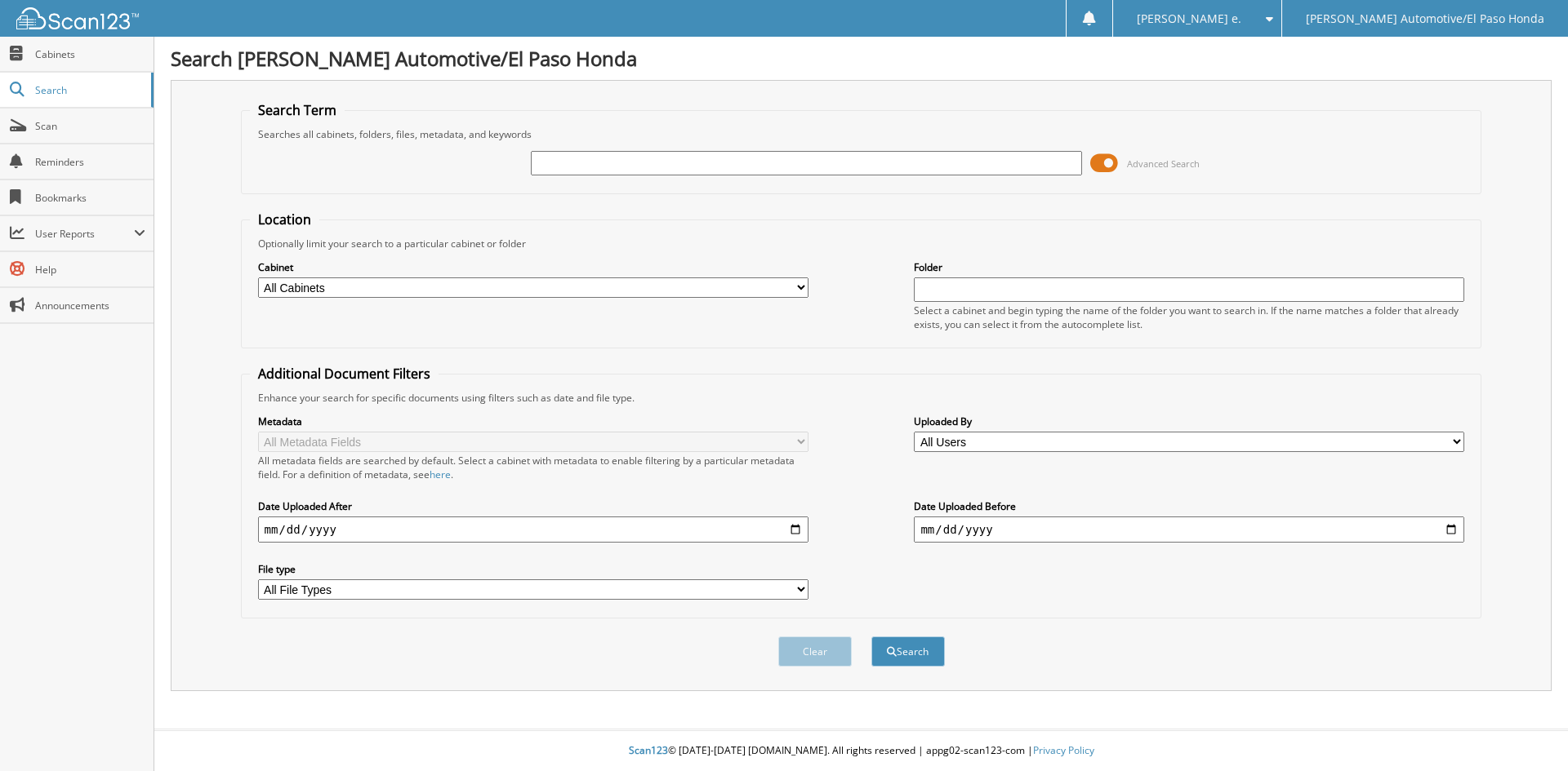
click at [572, 168] on input "text" at bounding box center [805, 163] width 550 height 24
paste input "94813"
type input "94813"
click at [912, 658] on button "Search" at bounding box center [908, 651] width 73 height 30
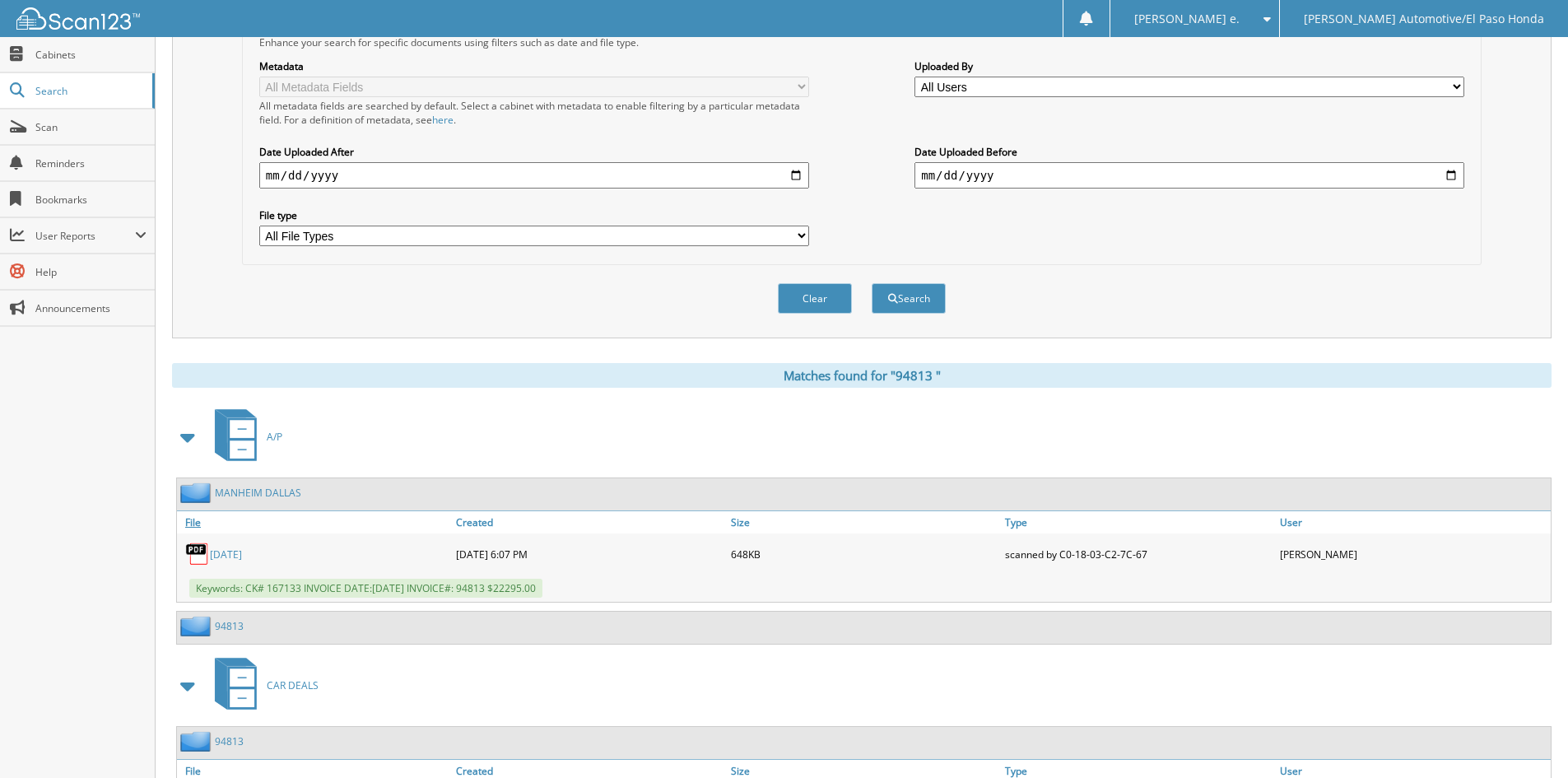
scroll to position [482, 0]
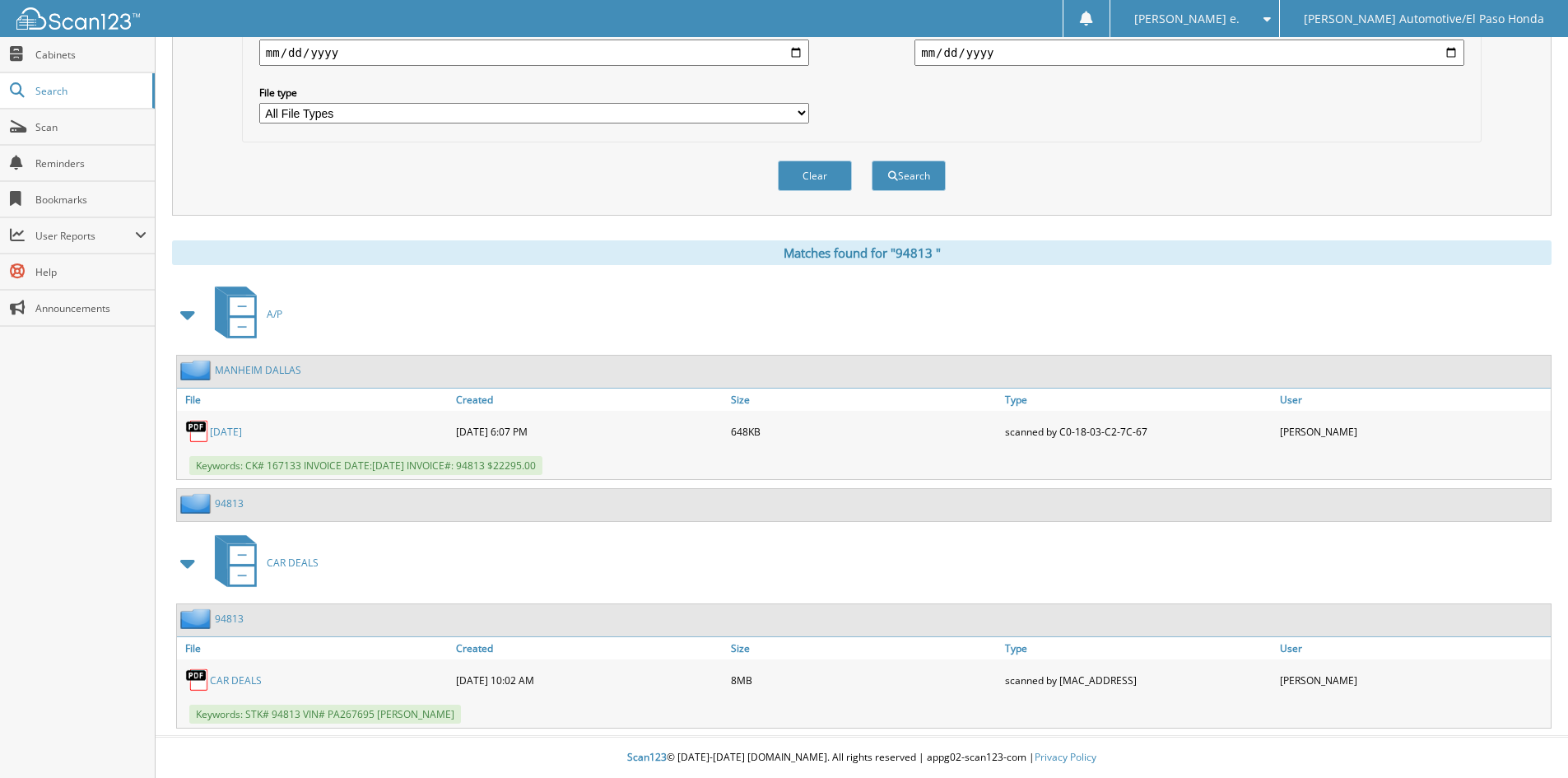
click at [231, 617] on link "94813" at bounding box center [229, 619] width 28 height 14
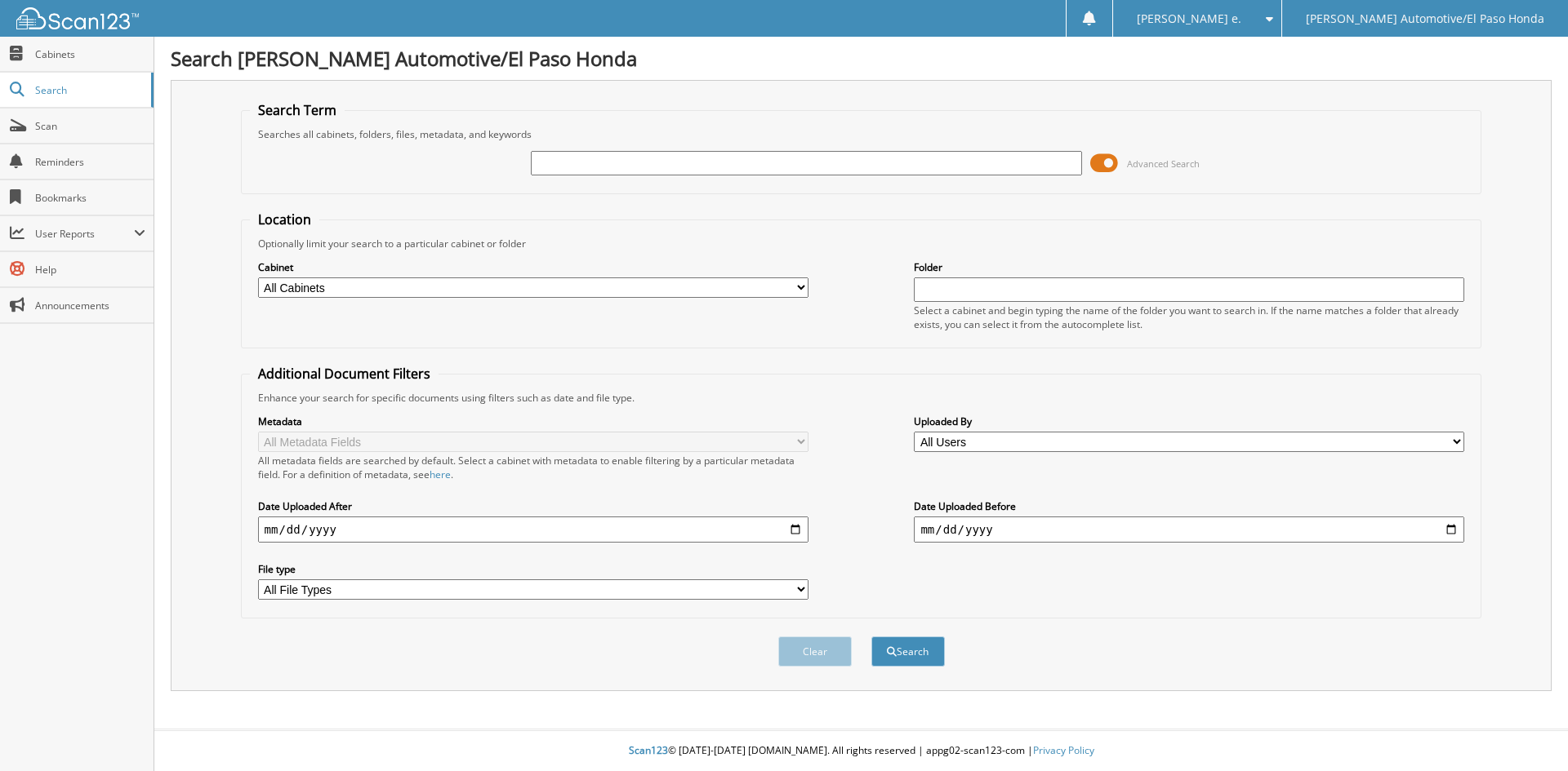
click at [611, 169] on input "text" at bounding box center [805, 163] width 550 height 24
paste input "51893C"
type input "51893C"
click at [905, 650] on button "Search" at bounding box center [908, 651] width 73 height 30
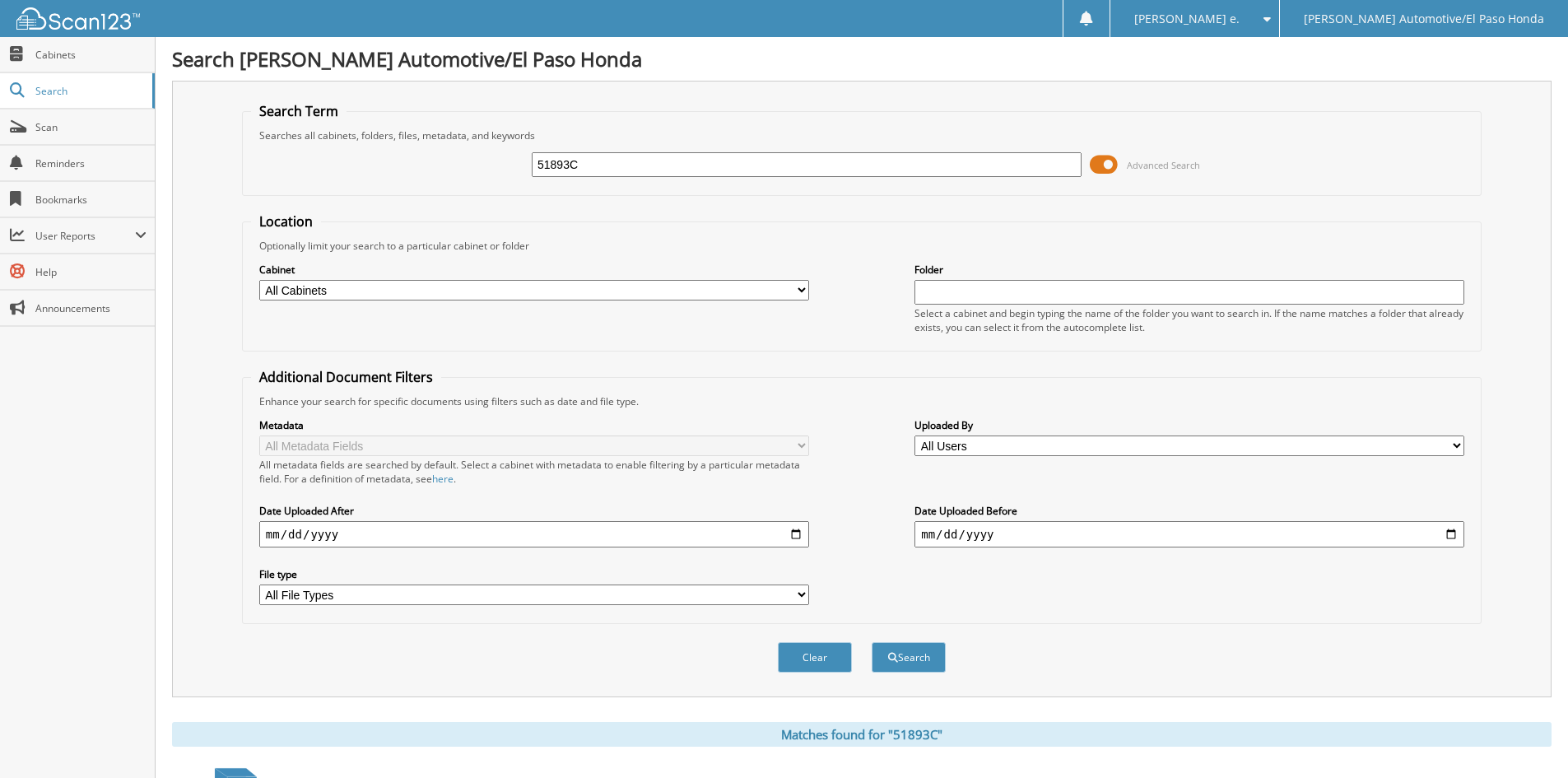
scroll to position [234, 0]
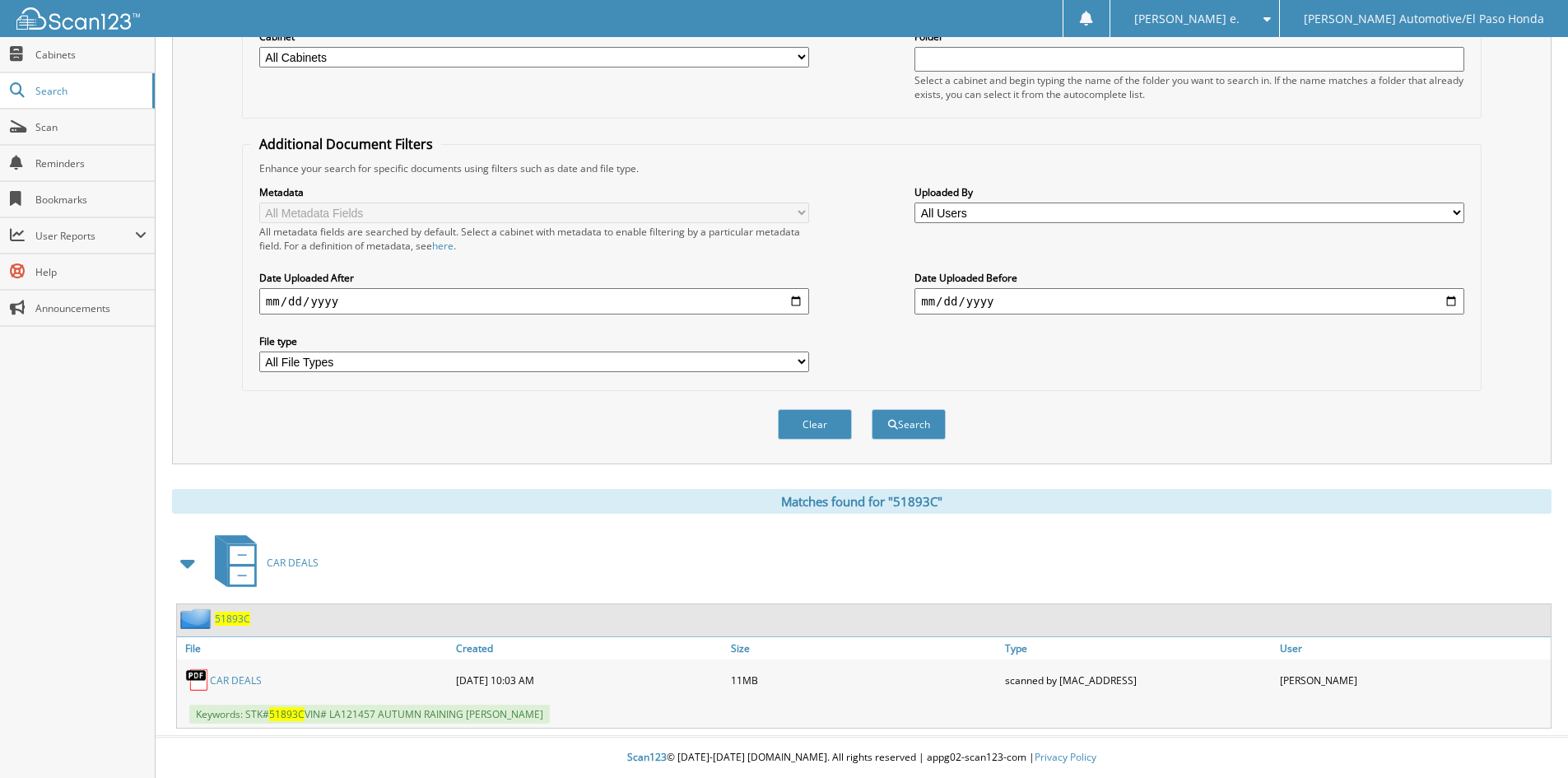
click at [239, 621] on span "51893C" at bounding box center [233, 619] width 35 height 14
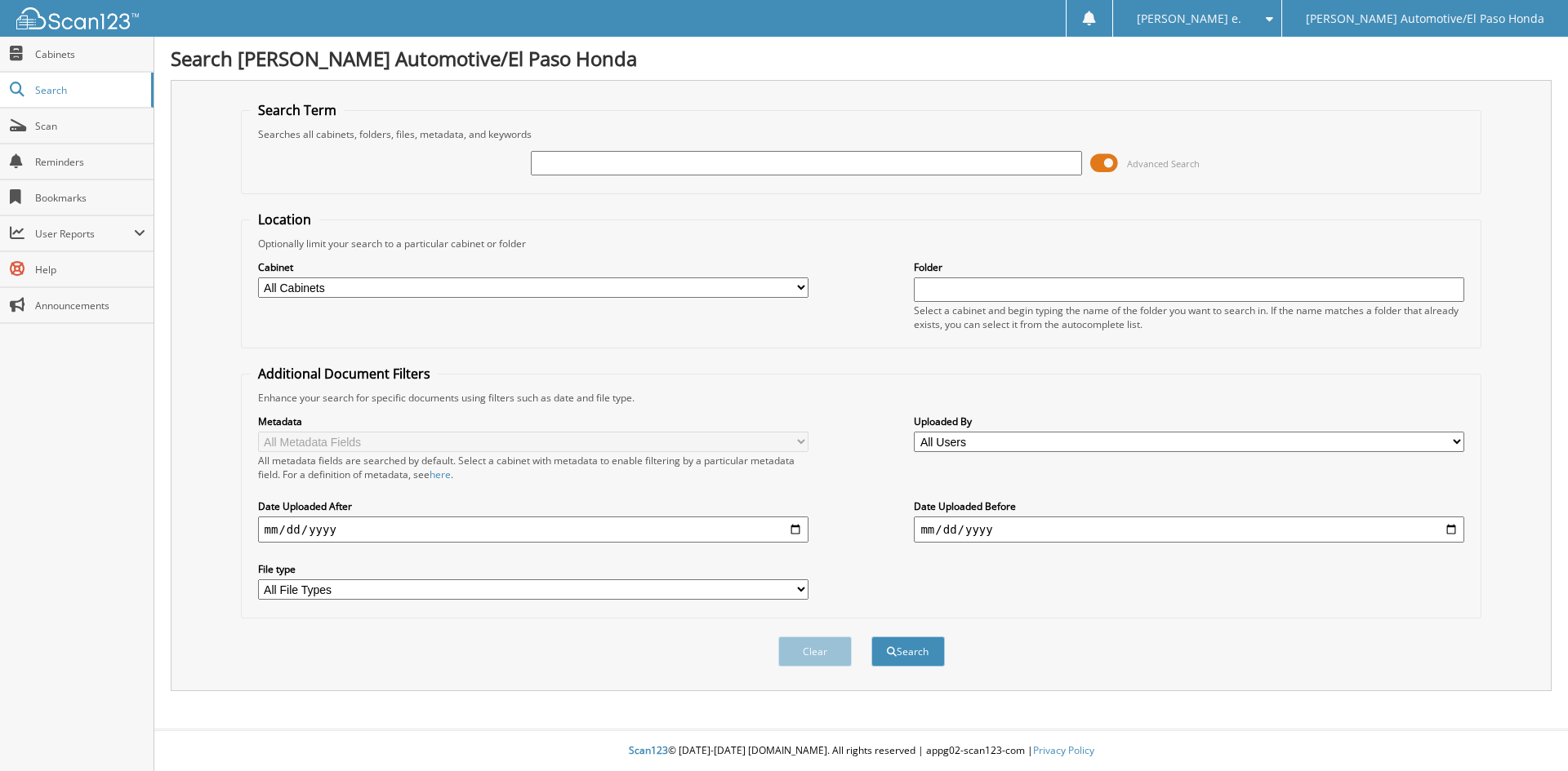
click at [564, 165] on input "text" at bounding box center [805, 163] width 550 height 24
type input "94841"
click at [911, 652] on button "Search" at bounding box center [908, 651] width 73 height 30
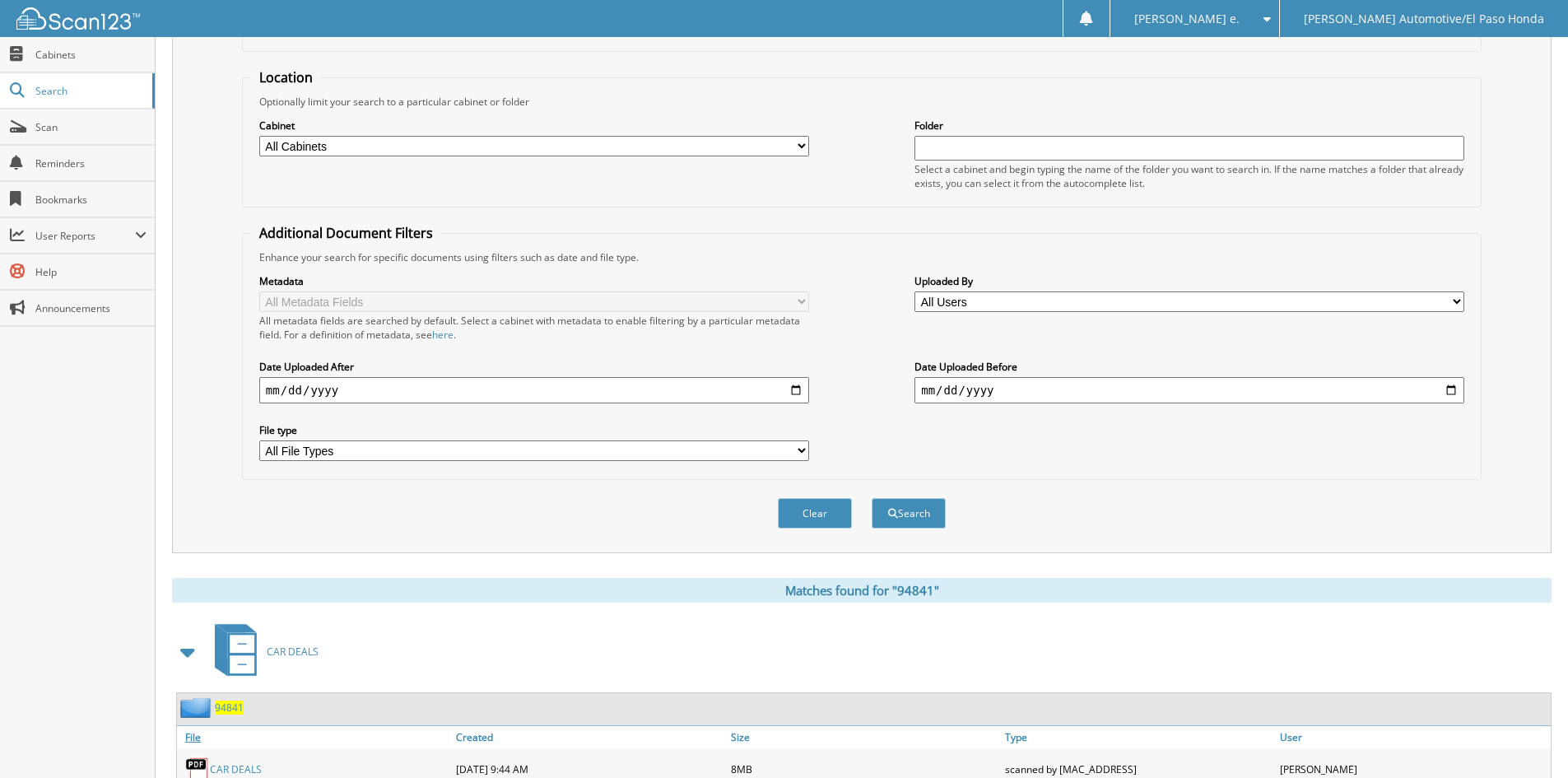
scroll to position [234, 0]
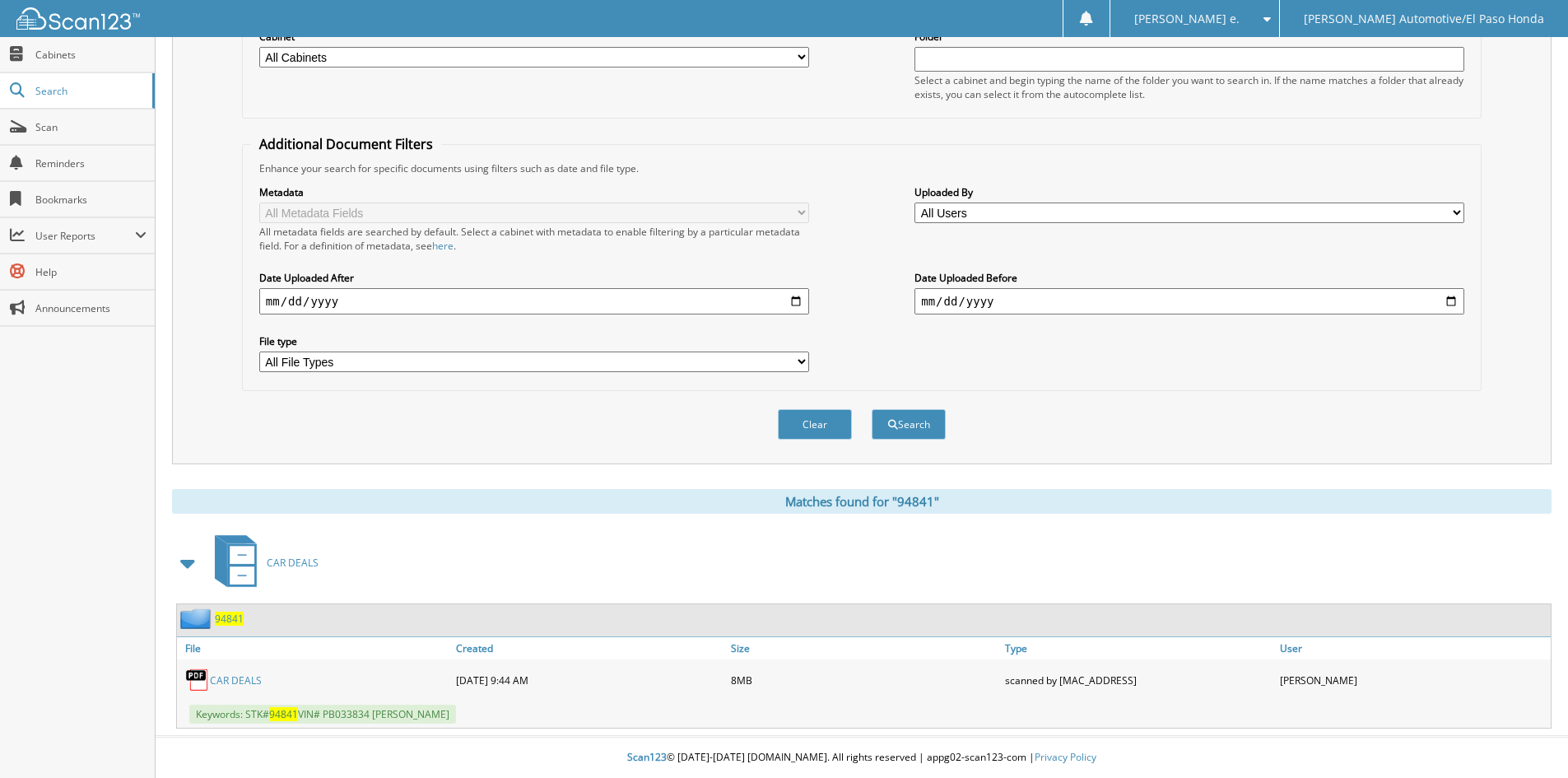
click at [226, 618] on span "94841" at bounding box center [229, 619] width 28 height 14
